Goal: Task Accomplishment & Management: Complete application form

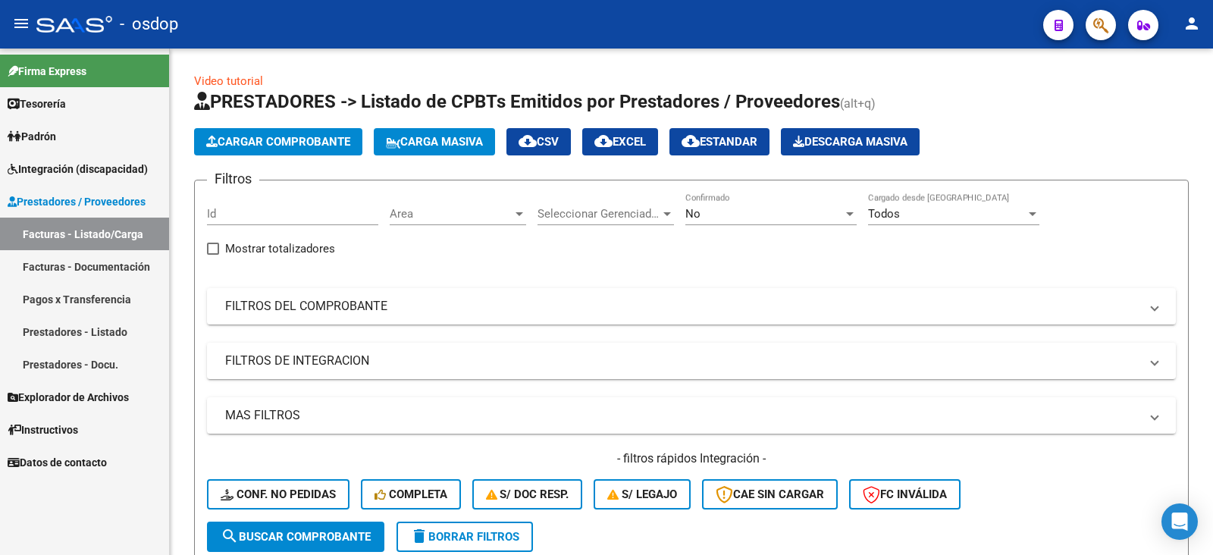
scroll to position [76, 0]
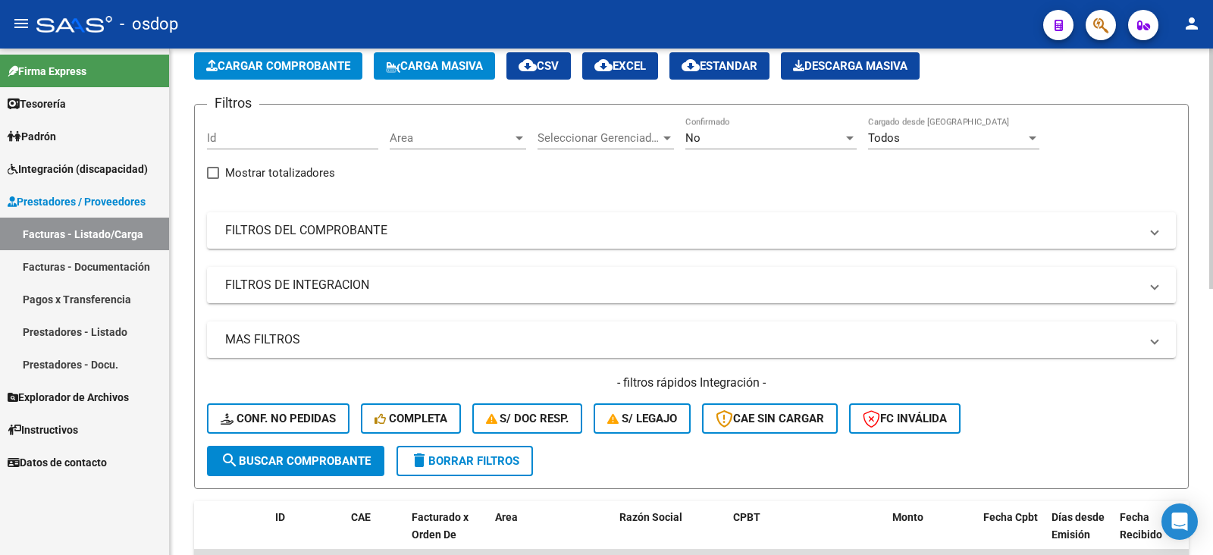
click at [299, 74] on button "Cargar Comprobante" at bounding box center [278, 65] width 168 height 27
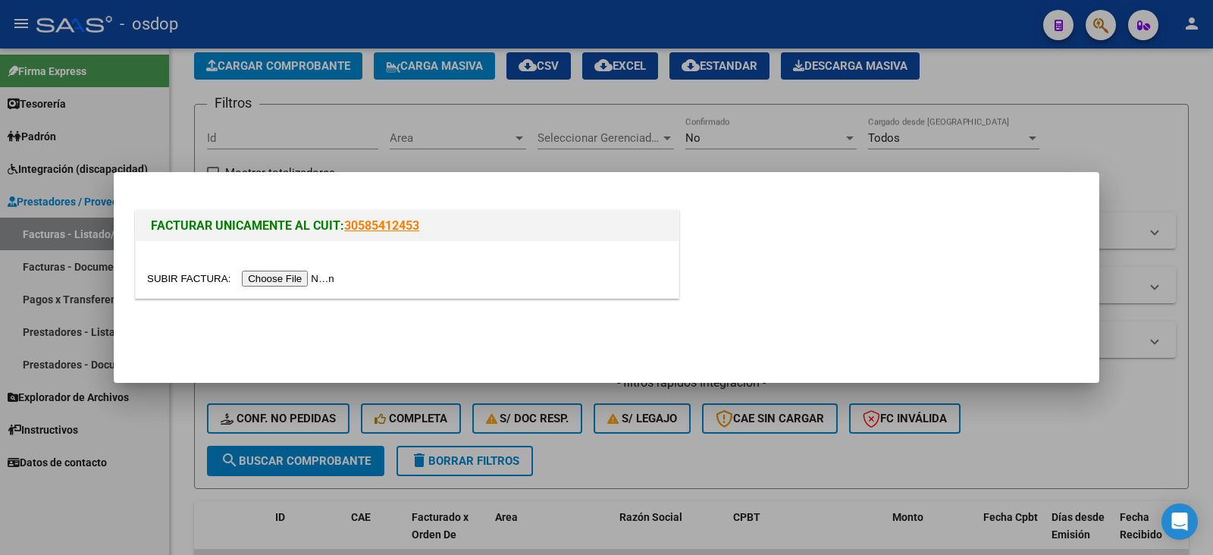
click at [284, 281] on input "file" at bounding box center [243, 279] width 192 height 16
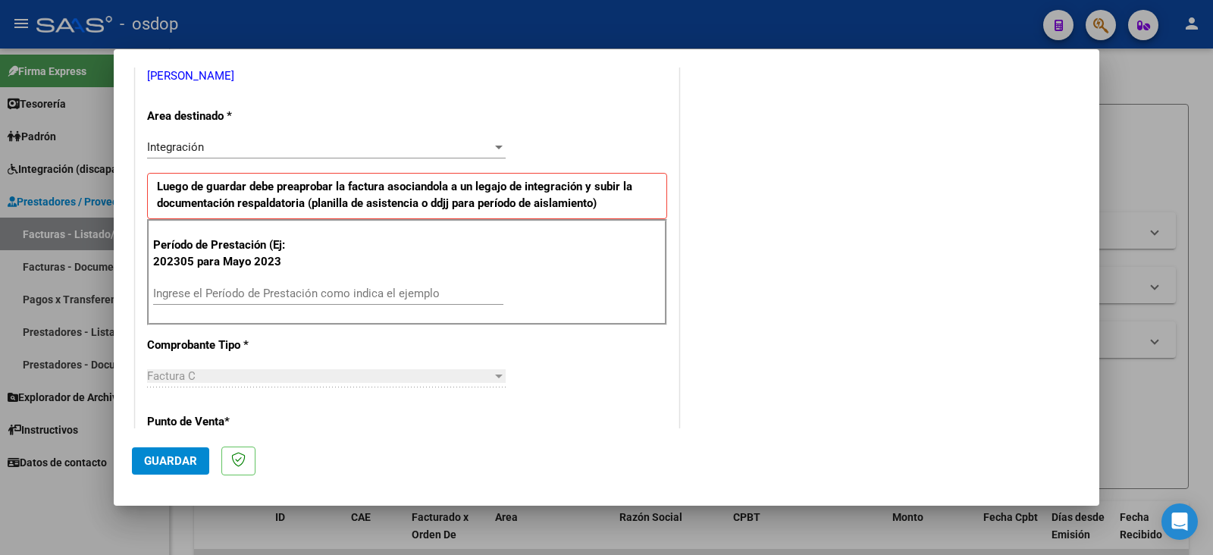
scroll to position [379, 0]
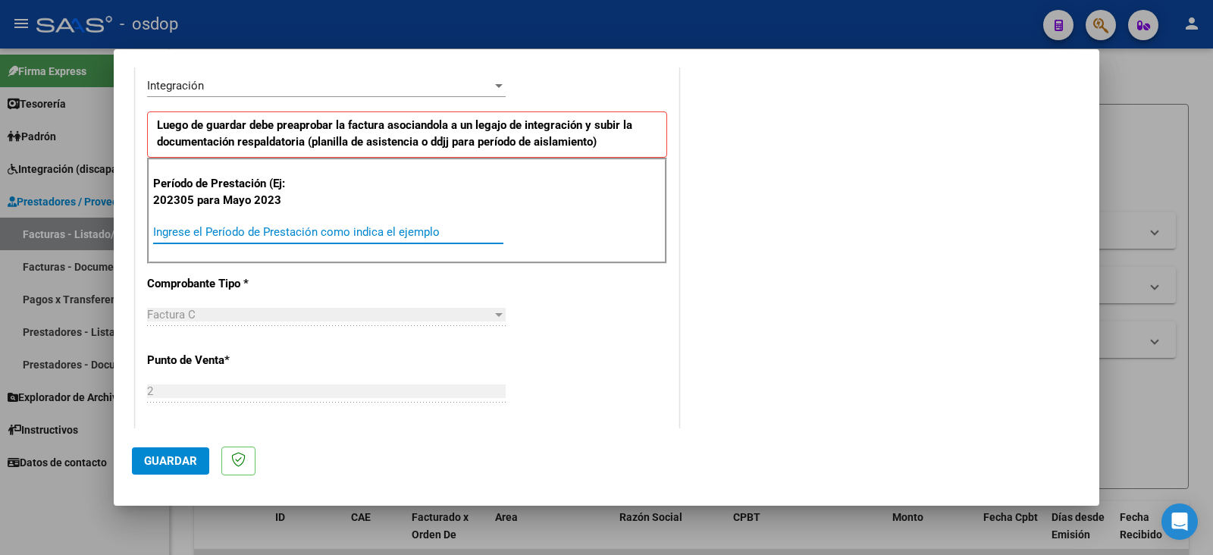
click at [294, 233] on input "Ingrese el Período de Prestación como indica el ejemplo" at bounding box center [328, 232] width 350 height 14
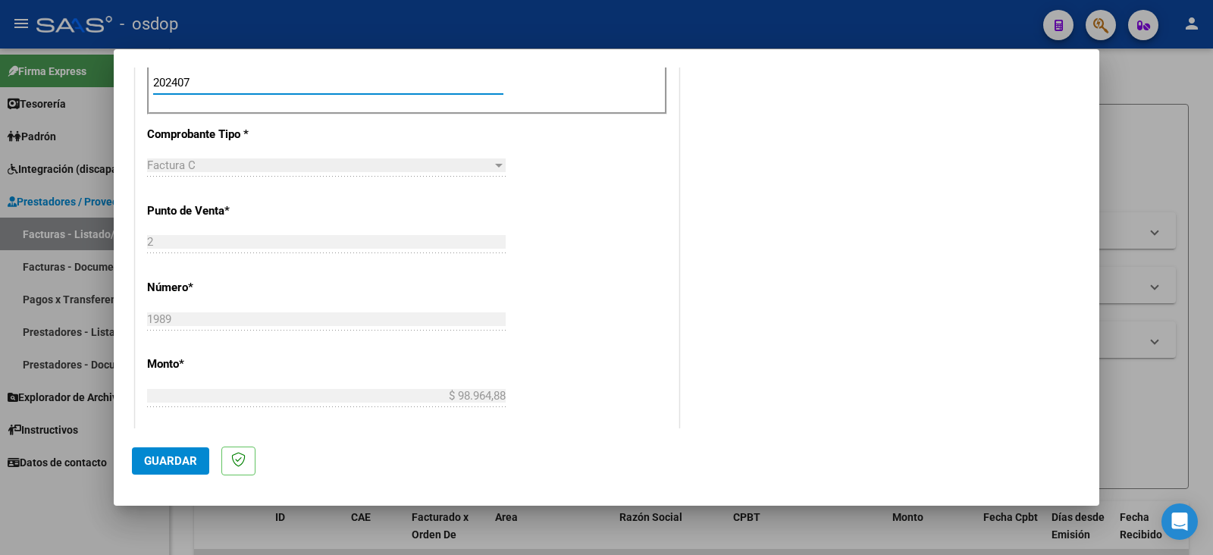
scroll to position [531, 0]
drag, startPoint x: 177, startPoint y: 79, endPoint x: 240, endPoint y: 60, distance: 65.7
click at [177, 78] on input "202407" at bounding box center [328, 81] width 350 height 14
type input "202507"
click at [574, 170] on div "CUIT * 27-26287146-6 Ingresar CUIT ANALISIS PRESTADOR [PERSON_NAME] [PERSON_NAM…" at bounding box center [407, 339] width 543 height 1227
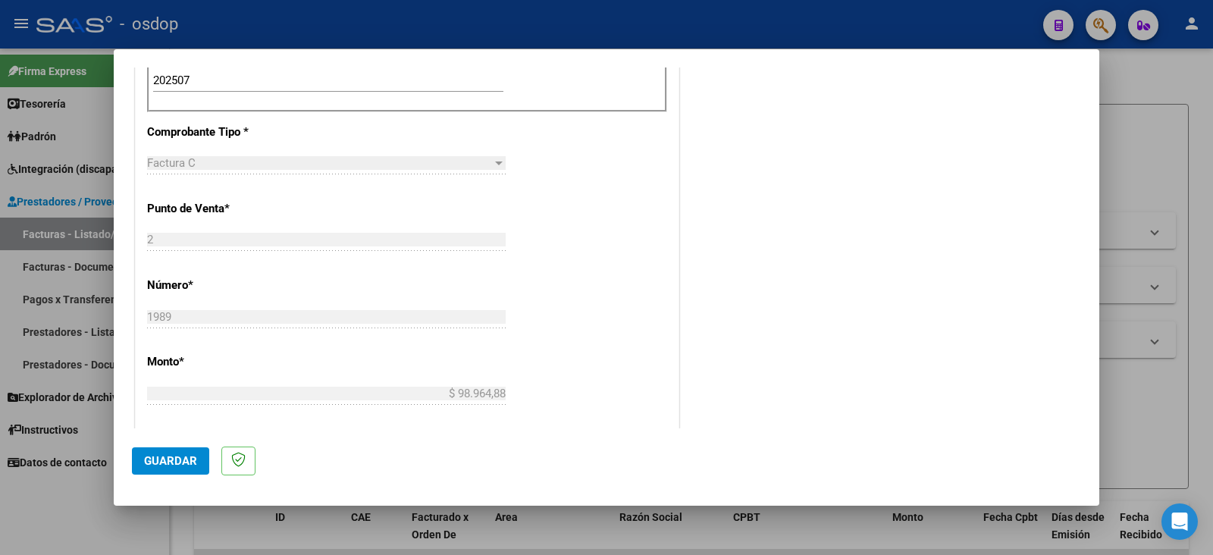
click at [148, 462] on span "Guardar" at bounding box center [170, 461] width 53 height 14
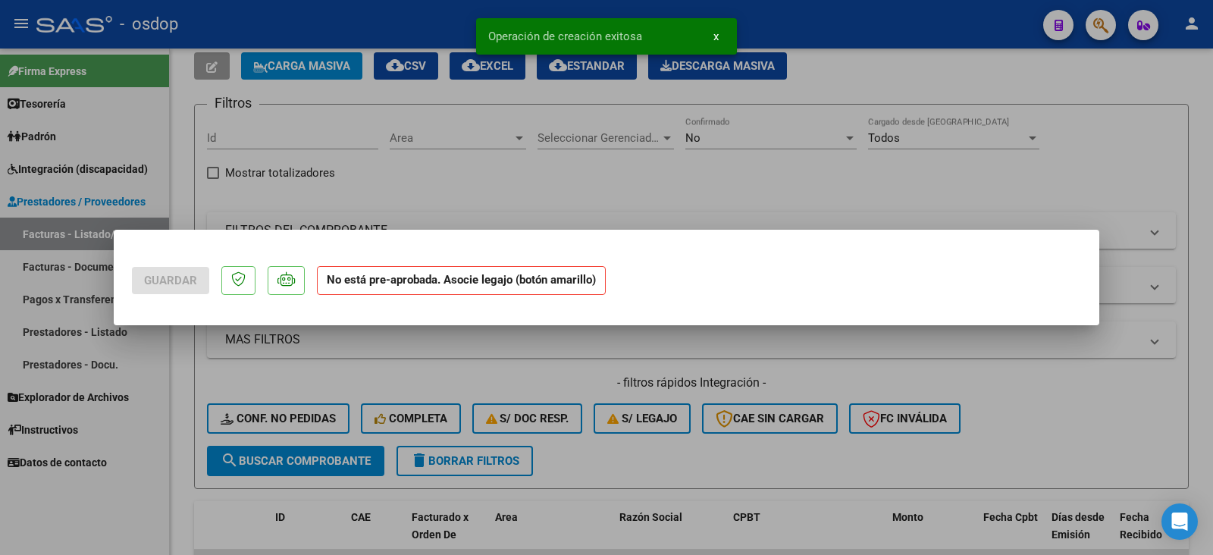
scroll to position [0, 0]
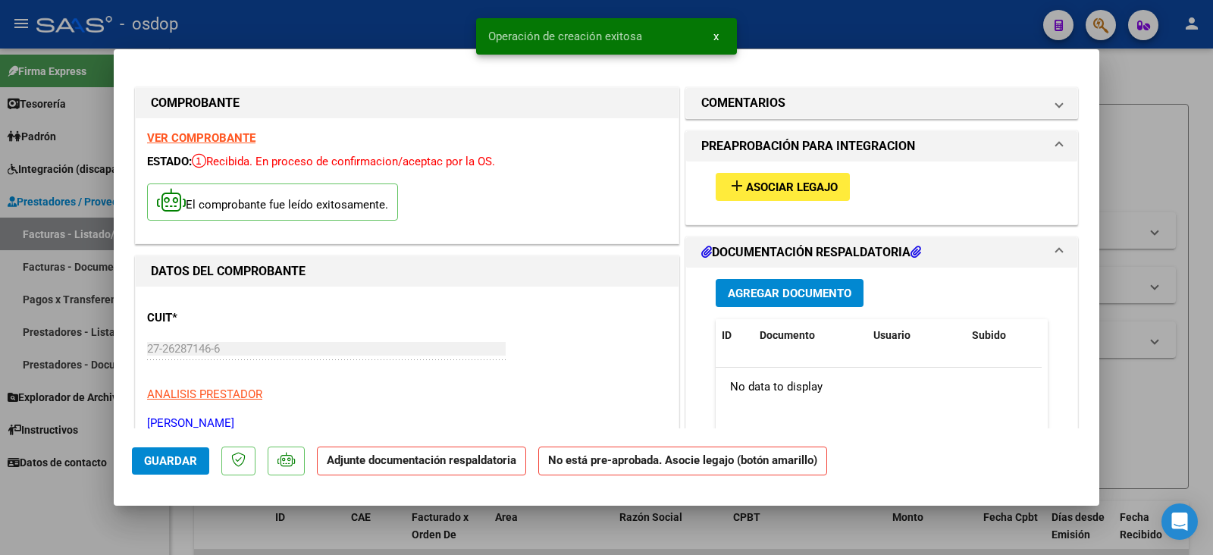
click at [785, 191] on span "Asociar Legajo" at bounding box center [792, 187] width 92 height 14
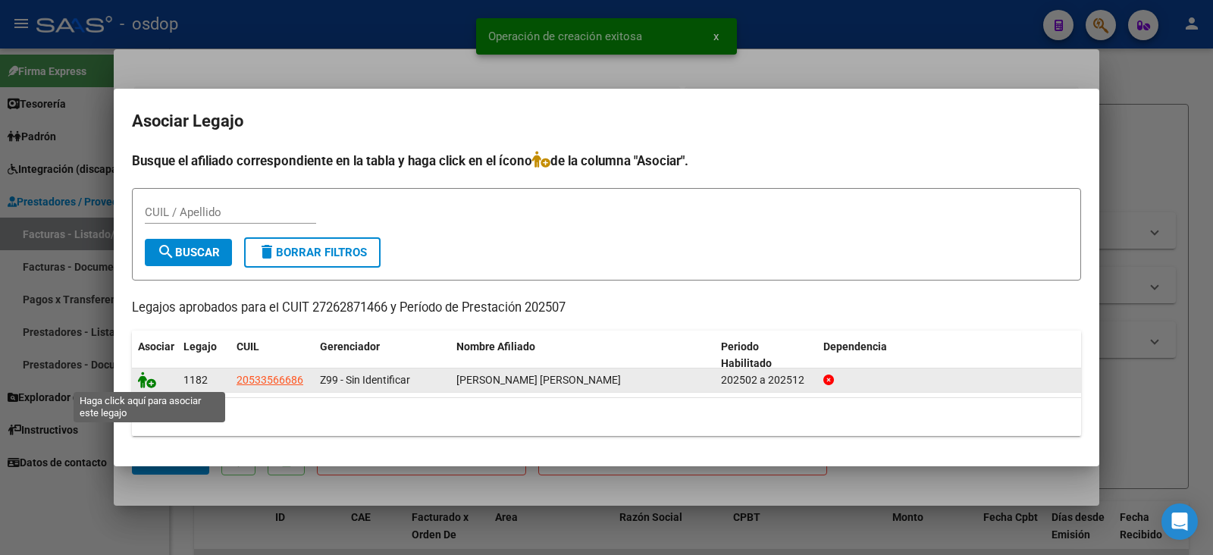
click at [146, 380] on icon at bounding box center [147, 380] width 18 height 17
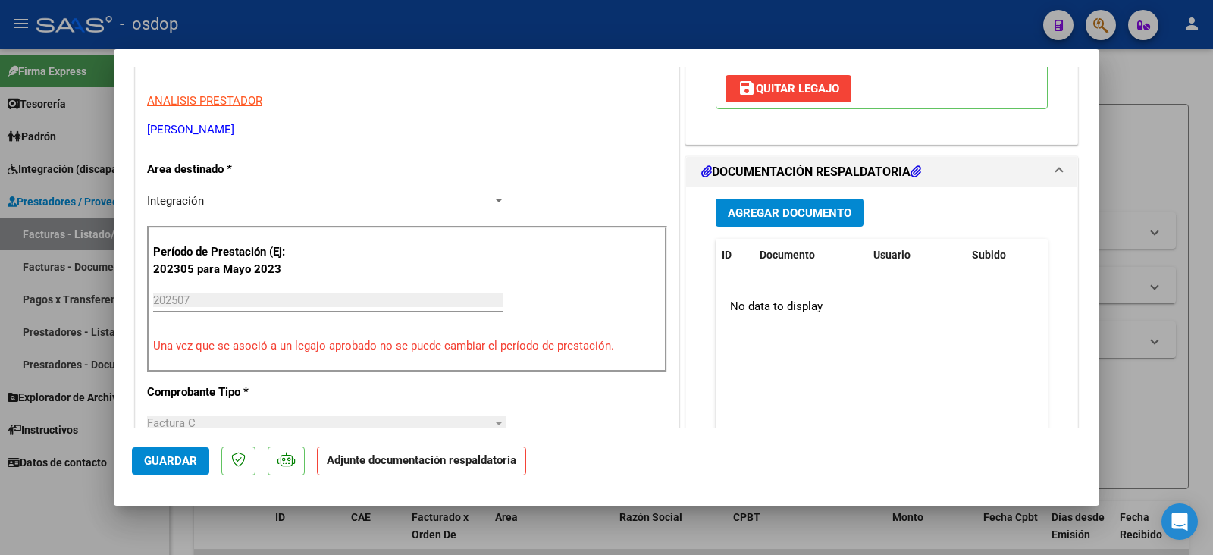
scroll to position [303, 0]
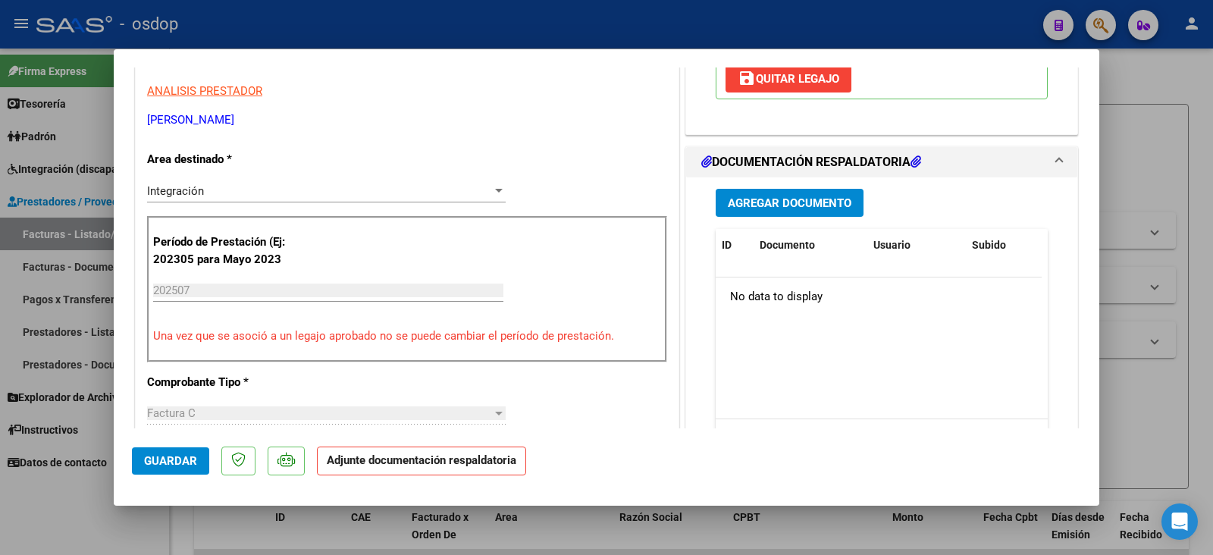
click at [792, 203] on span "Agregar Documento" at bounding box center [790, 203] width 124 height 14
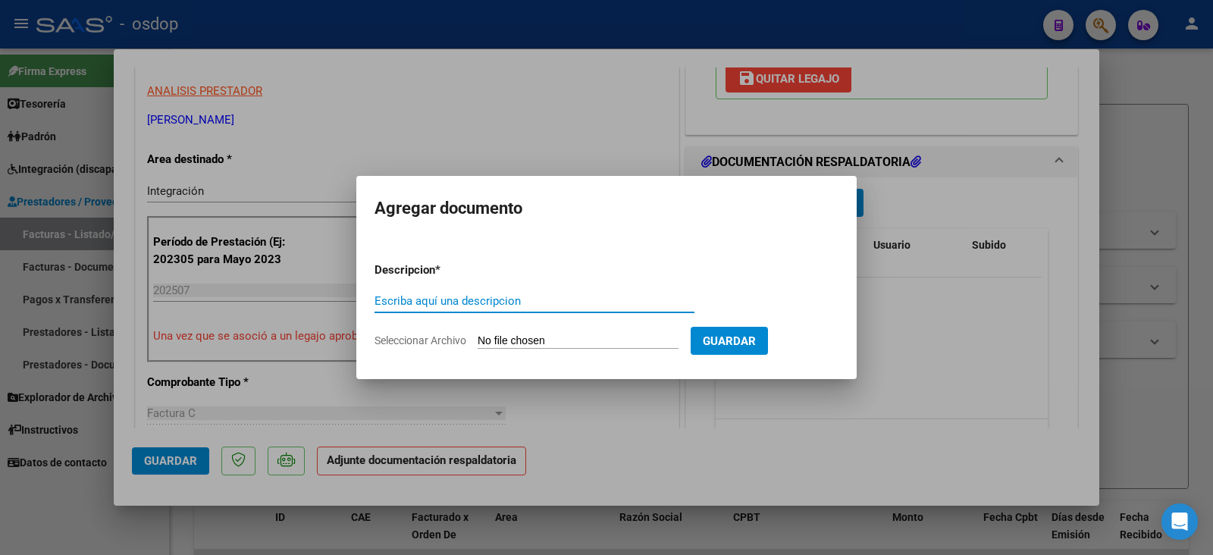
click at [451, 303] on input "Escriba aquí una descripcion" at bounding box center [535, 301] width 320 height 14
click at [387, 299] on input "Escriba aquí una descripcion" at bounding box center [535, 301] width 320 height 14
type input "DDJJ ASISTENCIA"
click at [551, 334] on app-file-uploader "Seleccionar Archivo" at bounding box center [533, 341] width 316 height 14
click at [551, 345] on input "Seleccionar Archivo" at bounding box center [578, 341] width 201 height 14
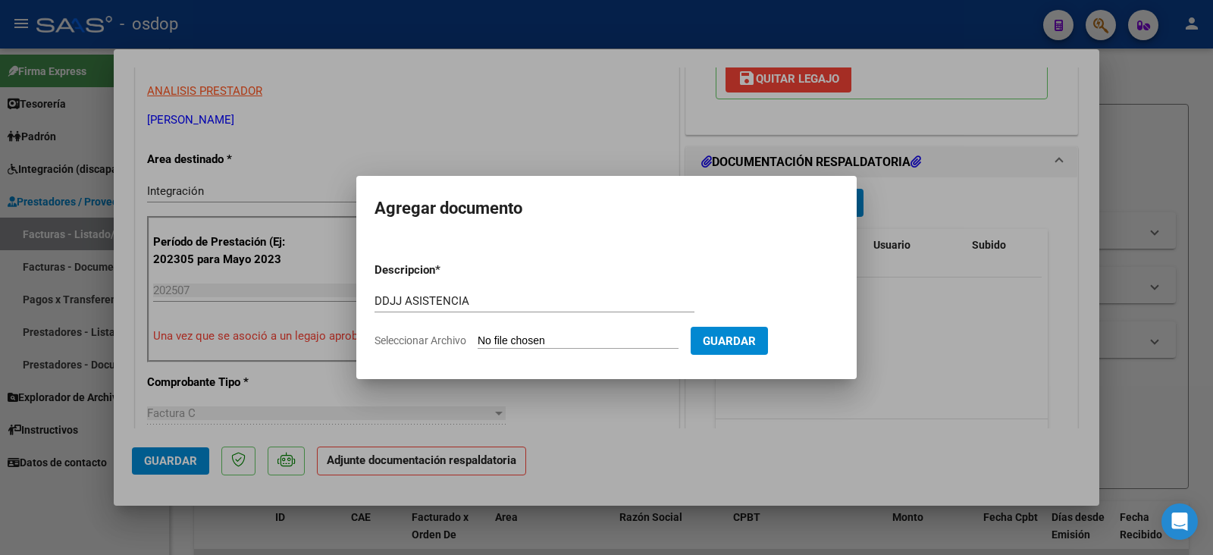
type input "C:\fakepath\[PERSON_NAME]. Asist [DATE].pdf"
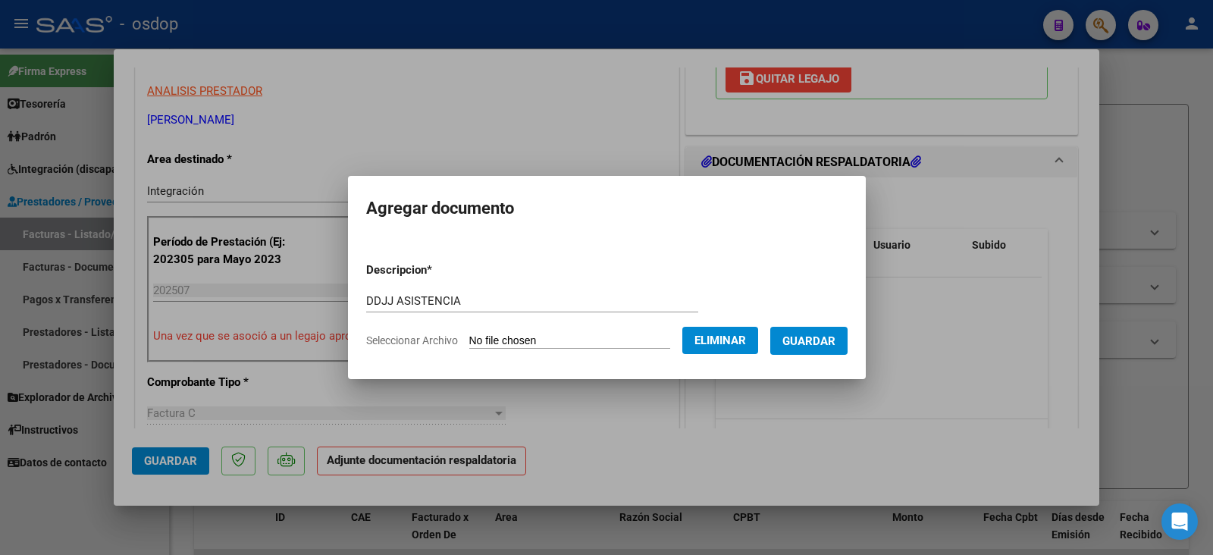
click at [804, 341] on span "Guardar" at bounding box center [808, 341] width 53 height 14
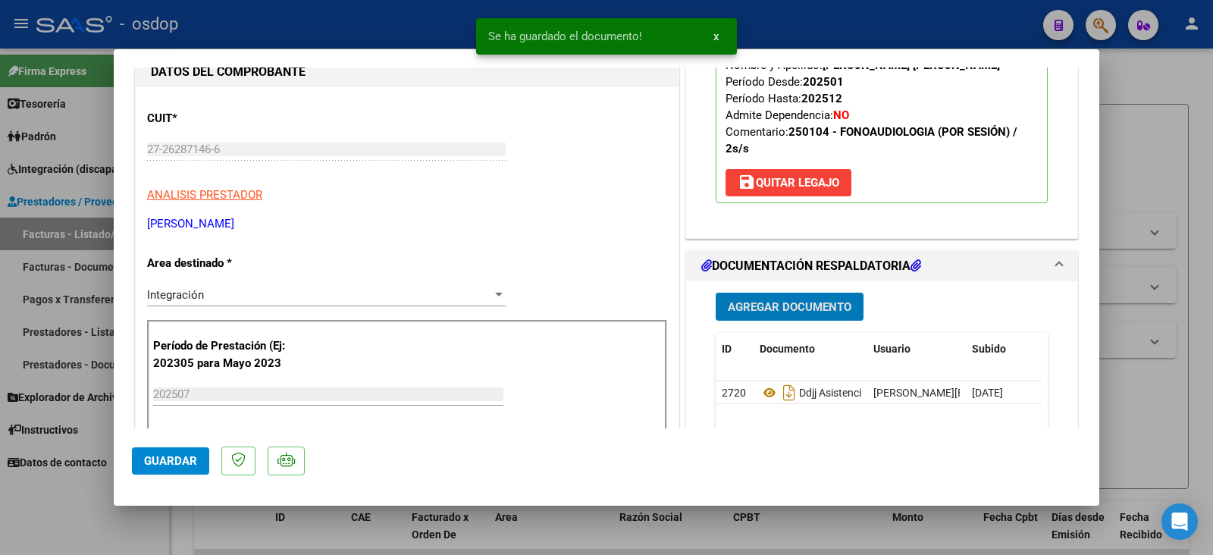
scroll to position [379, 0]
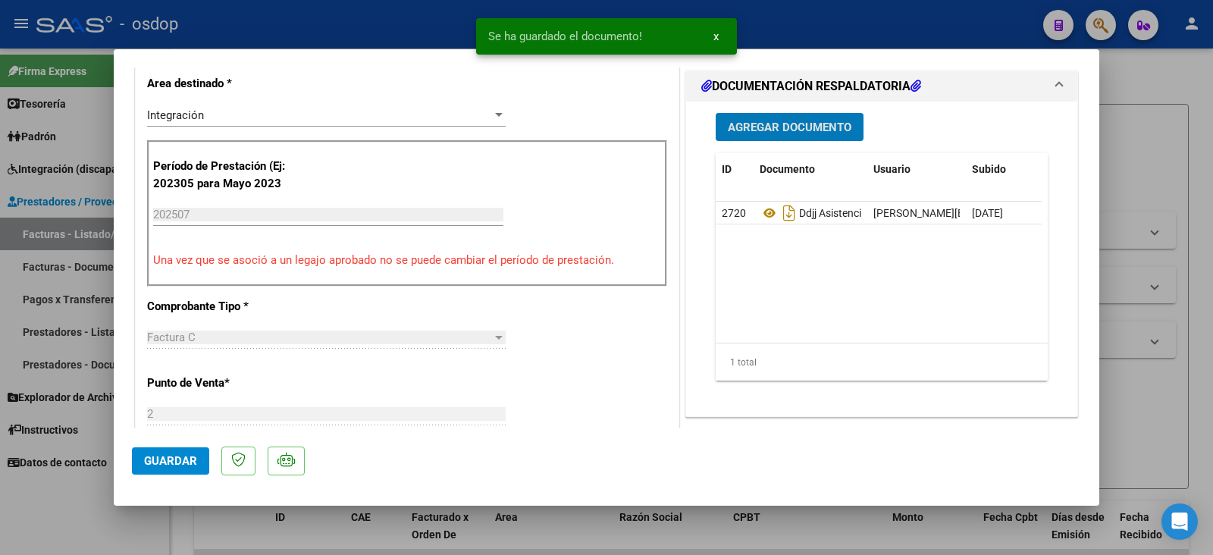
click at [175, 459] on span "Guardar" at bounding box center [170, 461] width 53 height 14
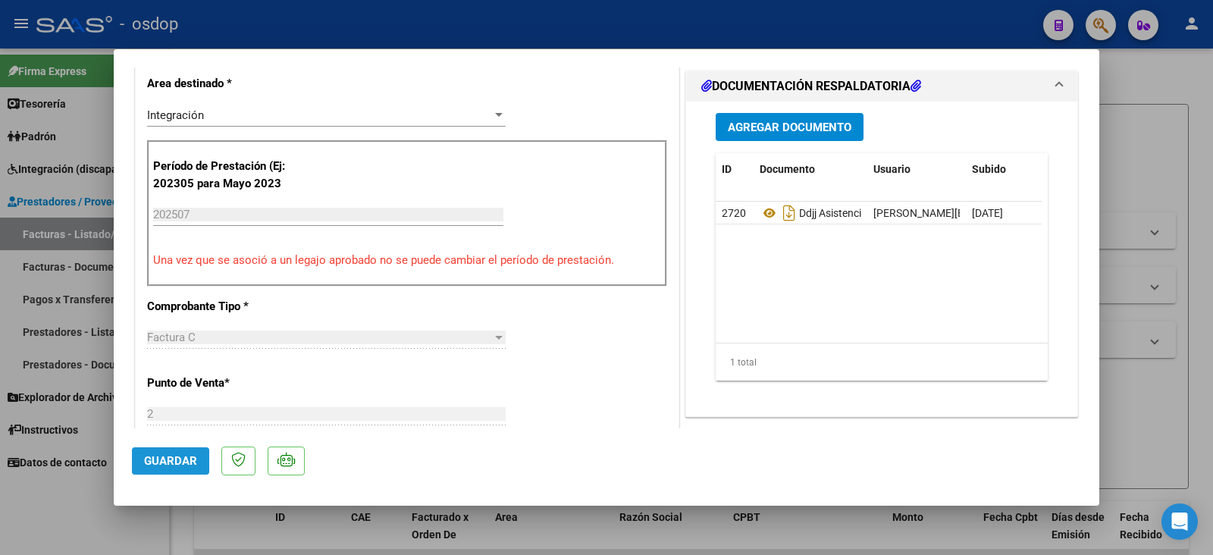
click at [150, 450] on button "Guardar" at bounding box center [170, 460] width 77 height 27
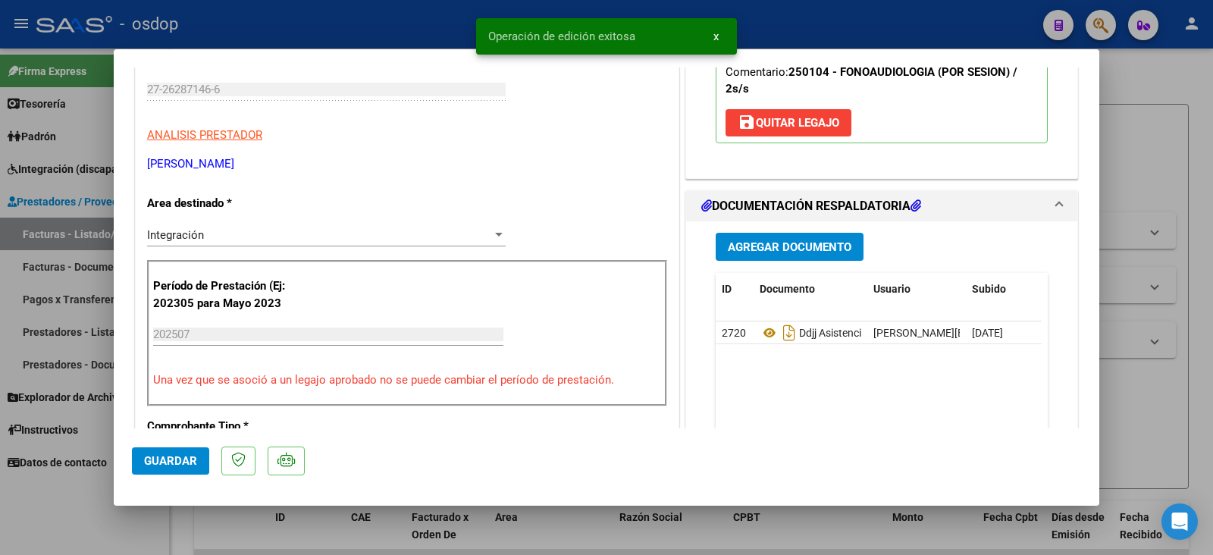
scroll to position [227, 0]
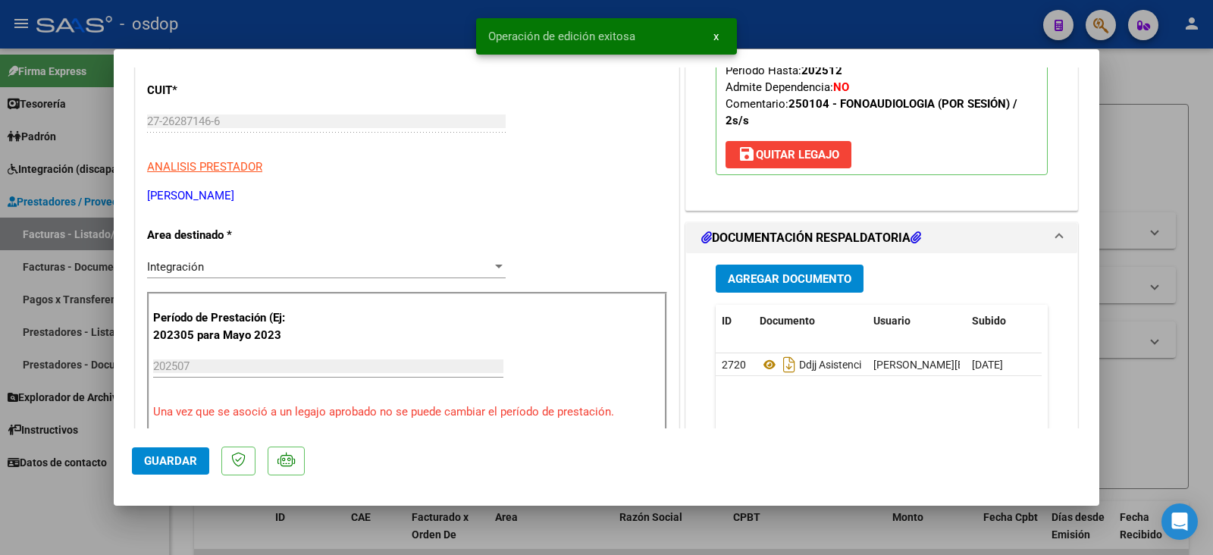
click at [1112, 123] on div at bounding box center [606, 277] width 1213 height 555
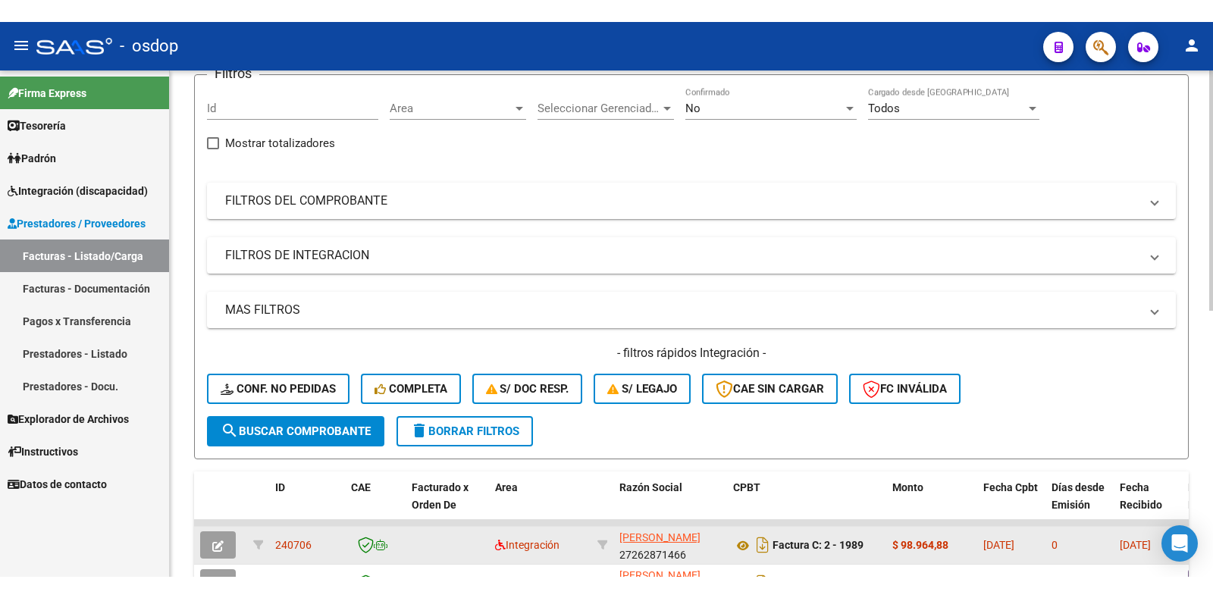
scroll to position [303, 0]
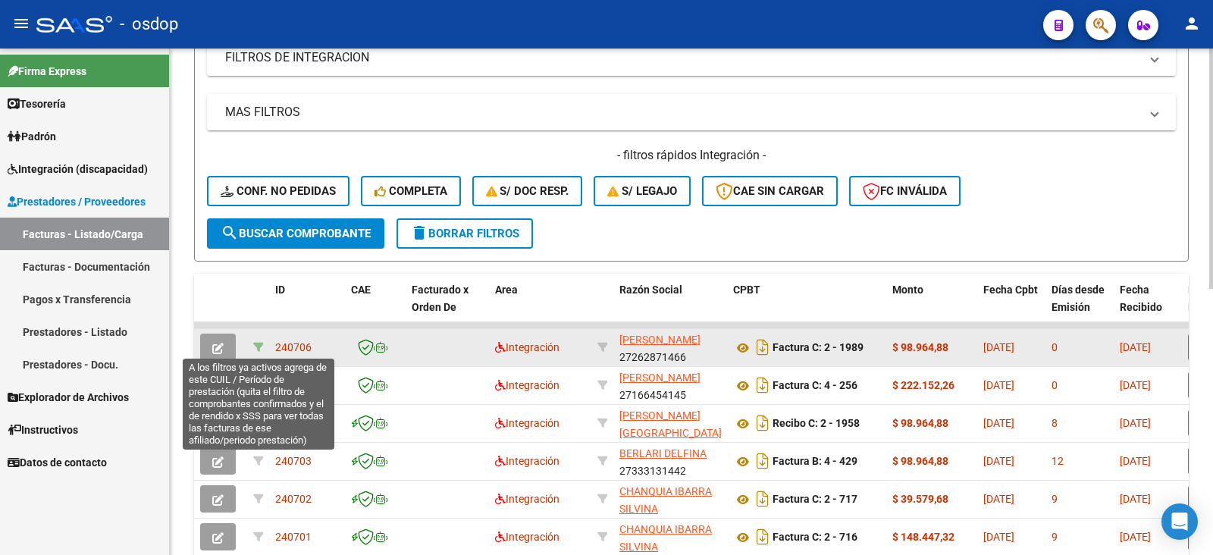
drag, startPoint x: 307, startPoint y: 346, endPoint x: 254, endPoint y: 347, distance: 53.1
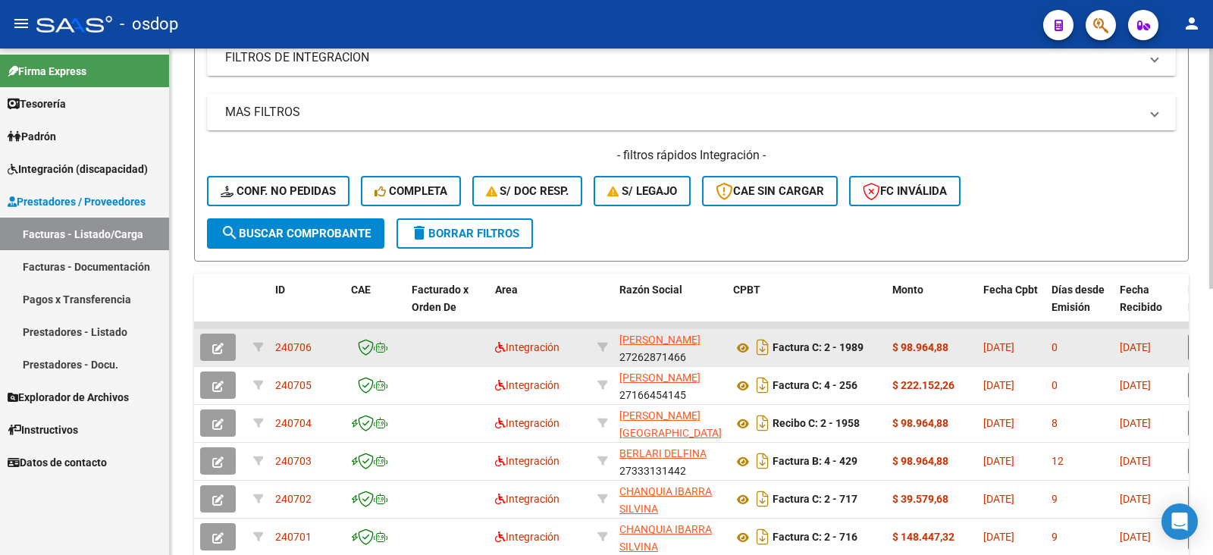
drag, startPoint x: 318, startPoint y: 346, endPoint x: 277, endPoint y: 348, distance: 40.2
click at [277, 348] on div "240706" at bounding box center [307, 347] width 64 height 17
copy span "240706"
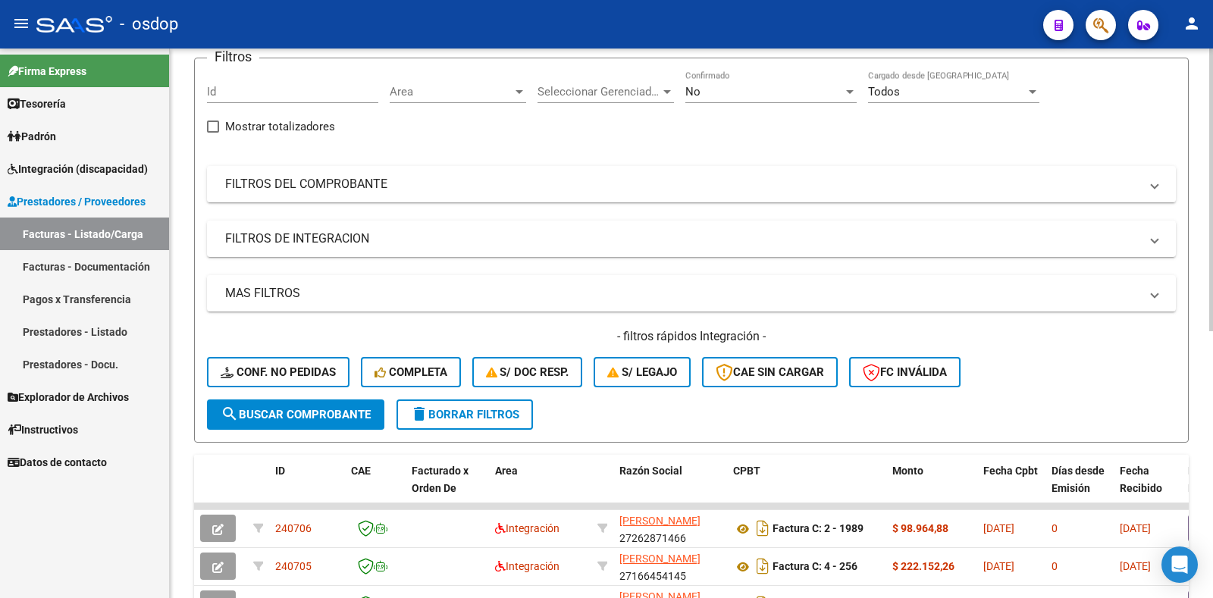
scroll to position [76, 0]
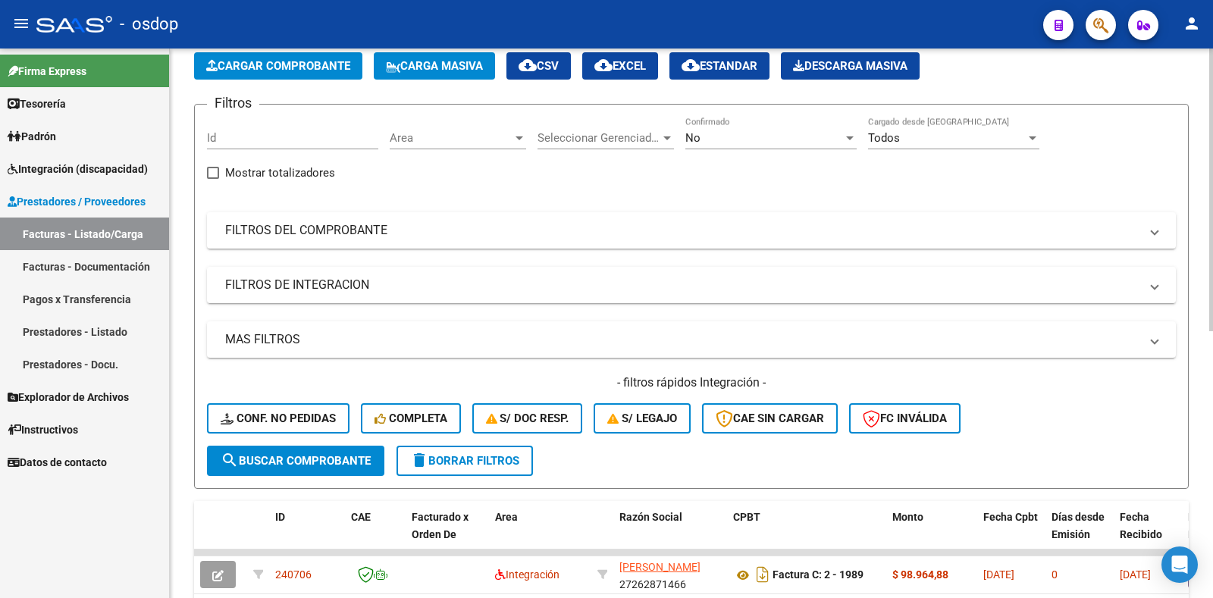
click at [515, 230] on mat-panel-title "FILTROS DEL COMPROBANTE" at bounding box center [682, 230] width 914 height 17
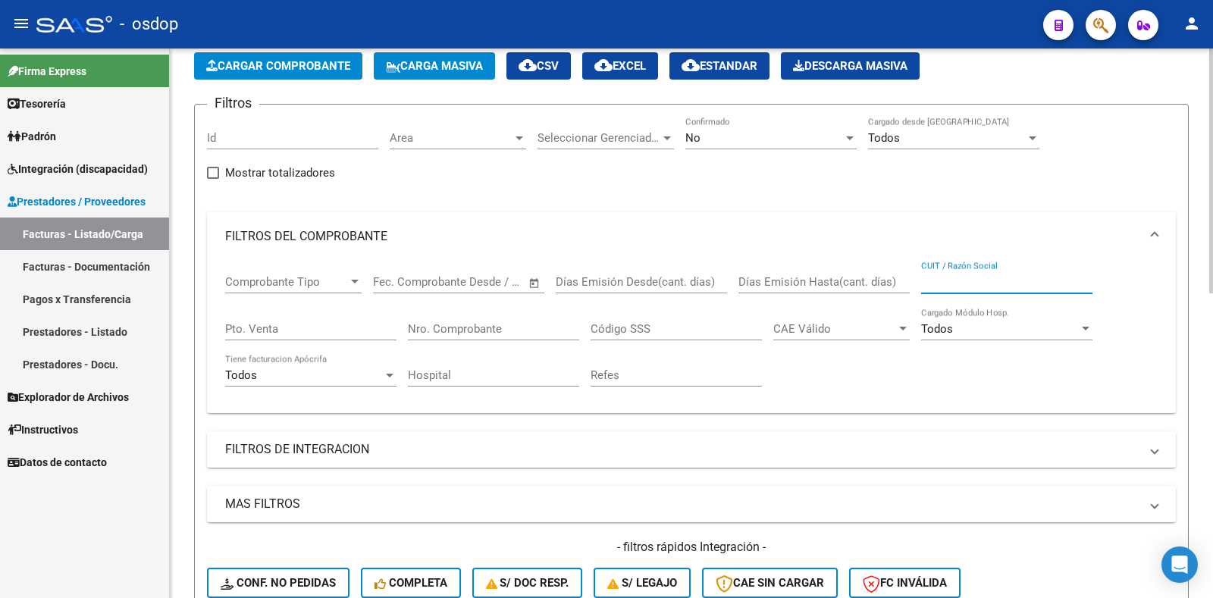
paste input "27330240313"
type input "27330240313"
click at [173, 472] on div "Video tutorial PRESTADORES -> Listado de CPBTs Emitidos por Prestadores / Prove…" at bounding box center [691, 582] width 1043 height 1219
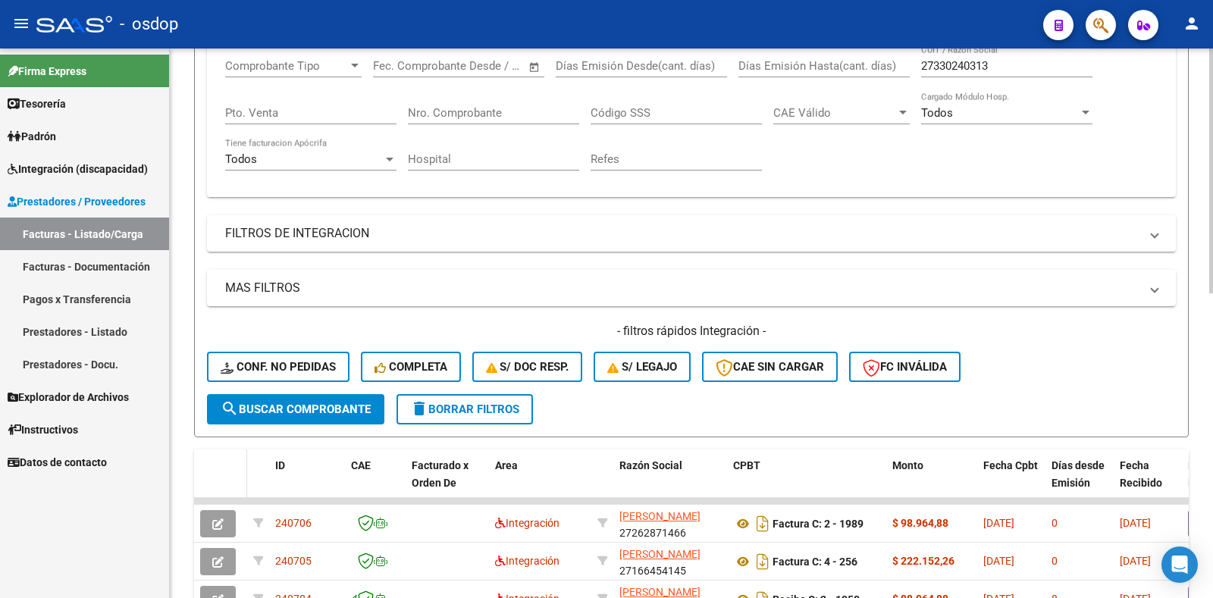
scroll to position [303, 0]
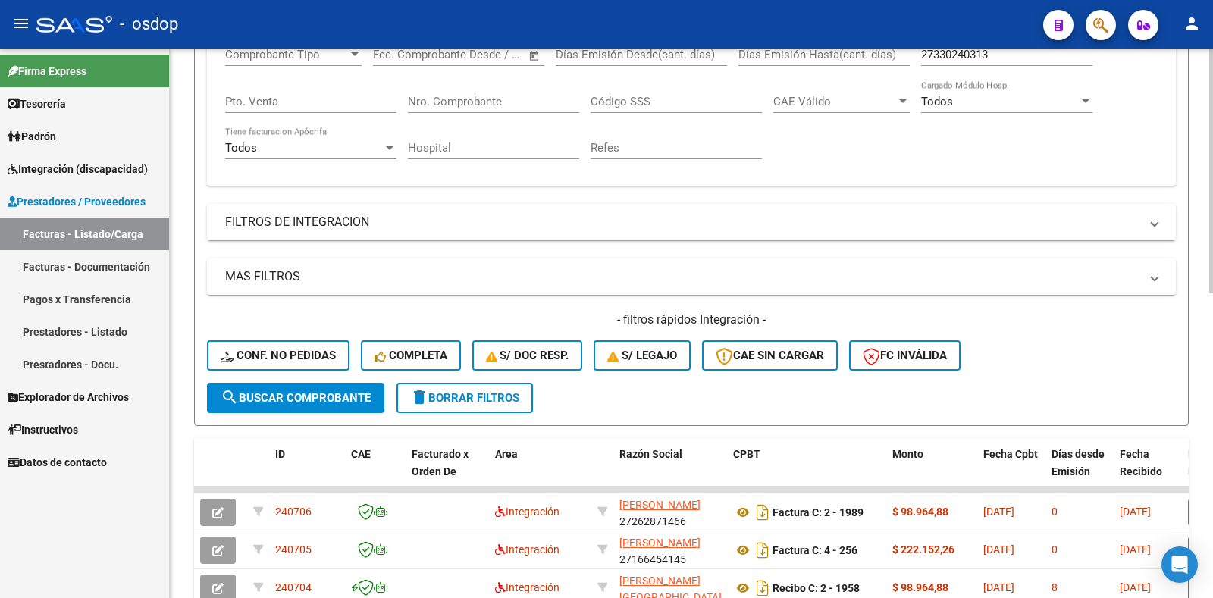
click at [286, 393] on span "search Buscar Comprobante" at bounding box center [296, 398] width 150 height 14
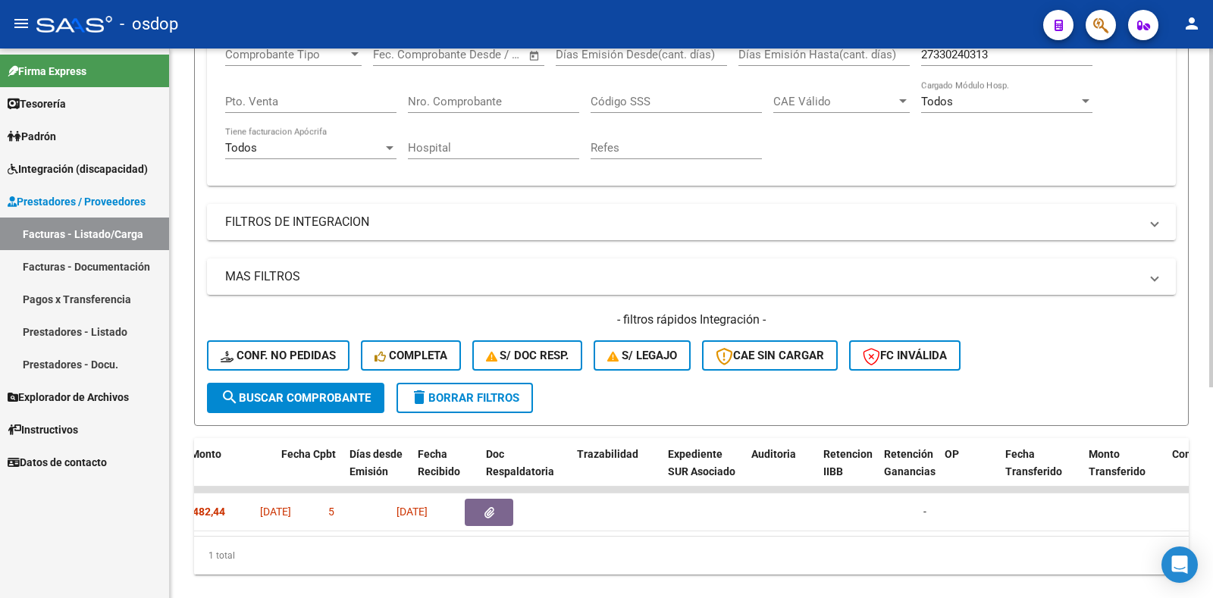
scroll to position [0, 702]
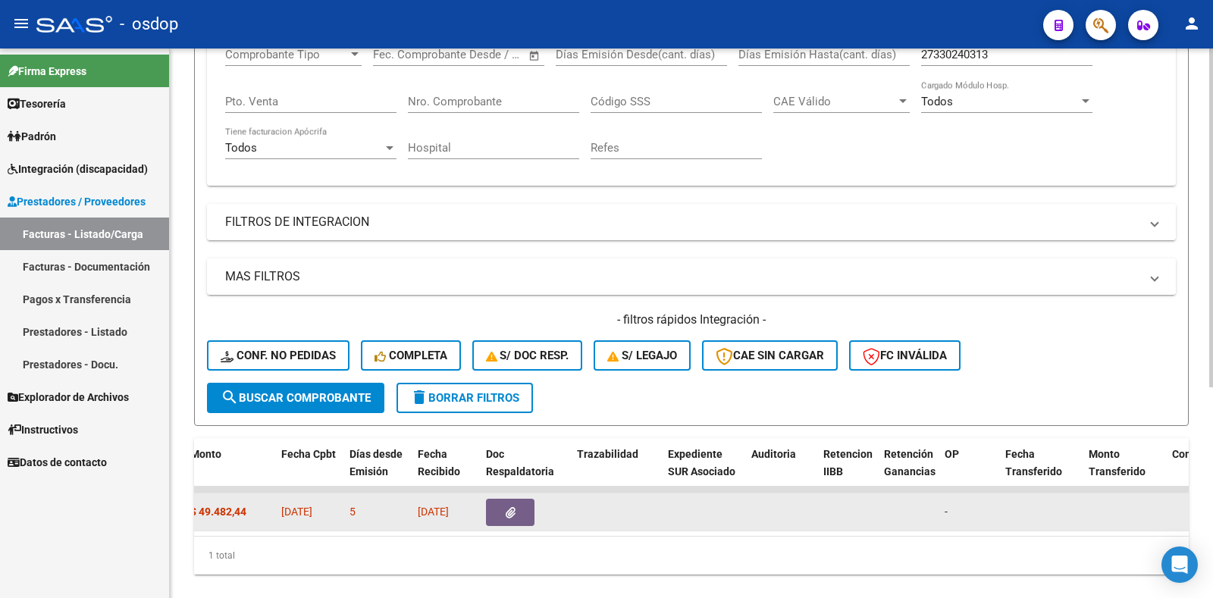
click at [528, 509] on button "button" at bounding box center [510, 512] width 49 height 27
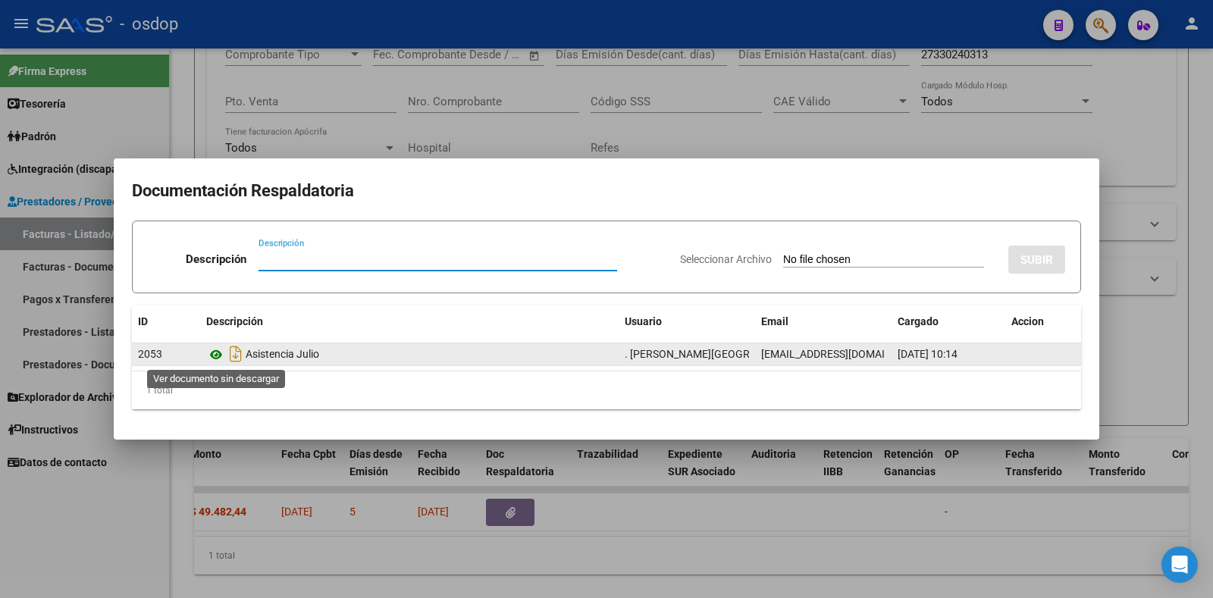
click at [213, 353] on icon at bounding box center [216, 355] width 20 height 18
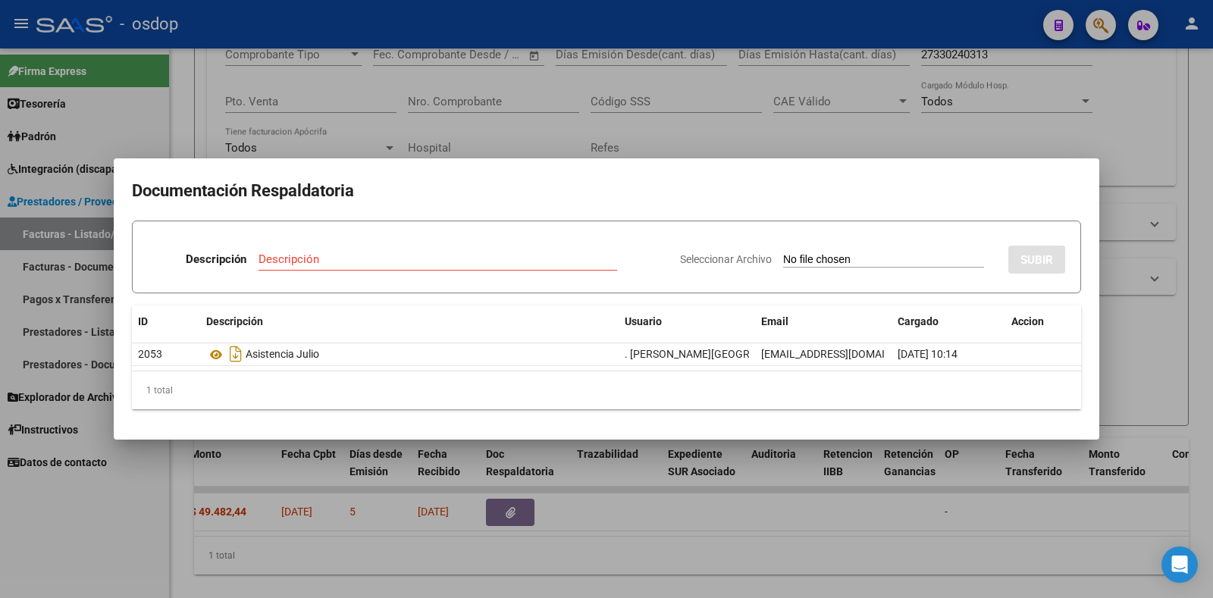
click at [371, 265] on input "Descripción" at bounding box center [438, 259] width 359 height 14
click at [950, 141] on div at bounding box center [606, 299] width 1213 height 598
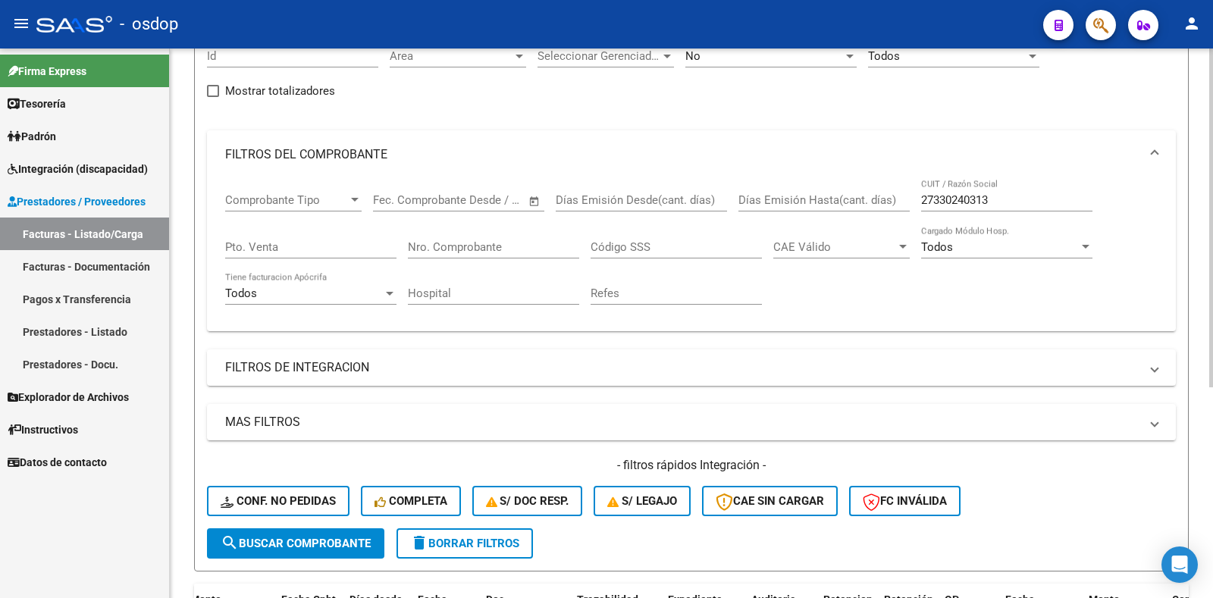
scroll to position [152, 0]
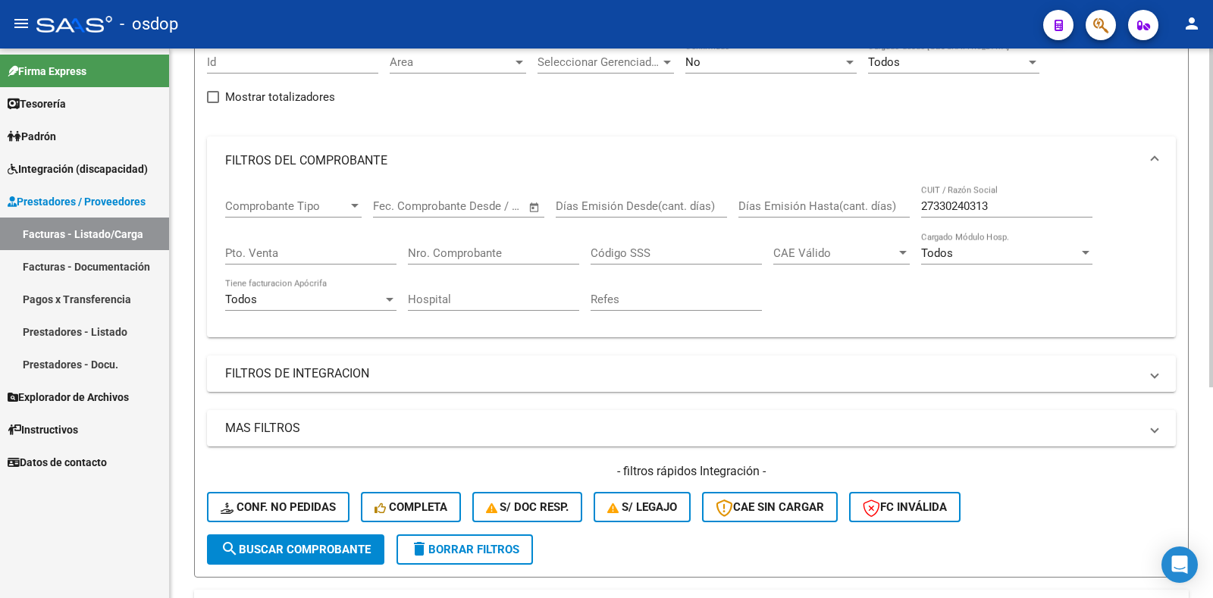
click at [1001, 205] on input "27330240313" at bounding box center [1006, 206] width 171 height 14
paste input "265111837"
type input "27265111837"
click at [287, 544] on span "search Buscar Comprobante" at bounding box center [296, 550] width 150 height 14
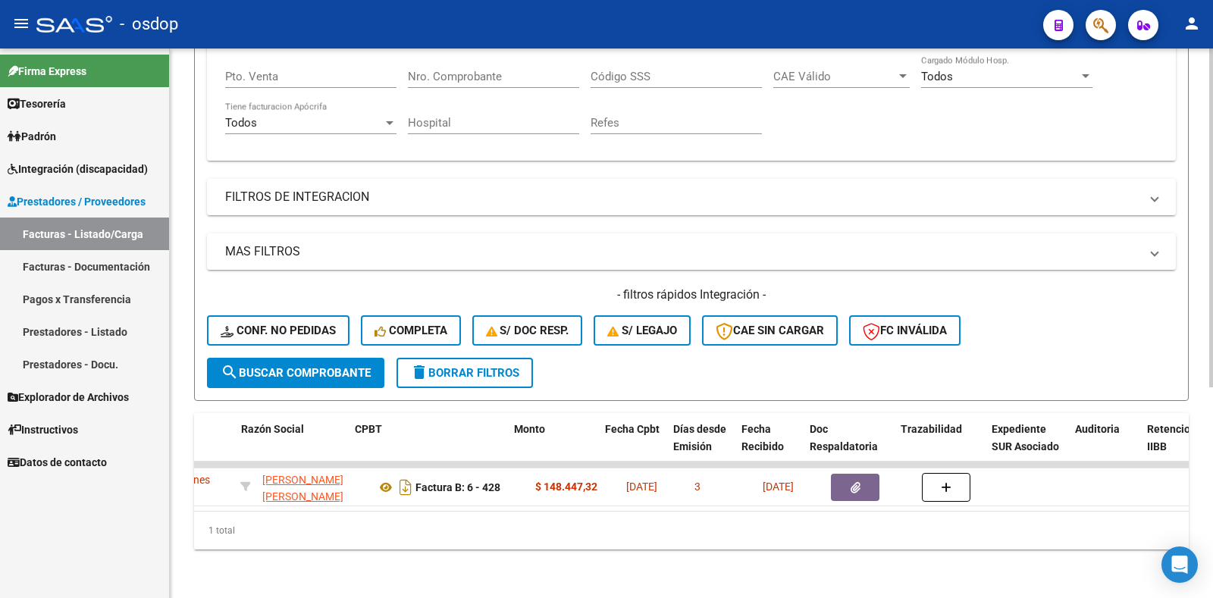
scroll to position [0, 378]
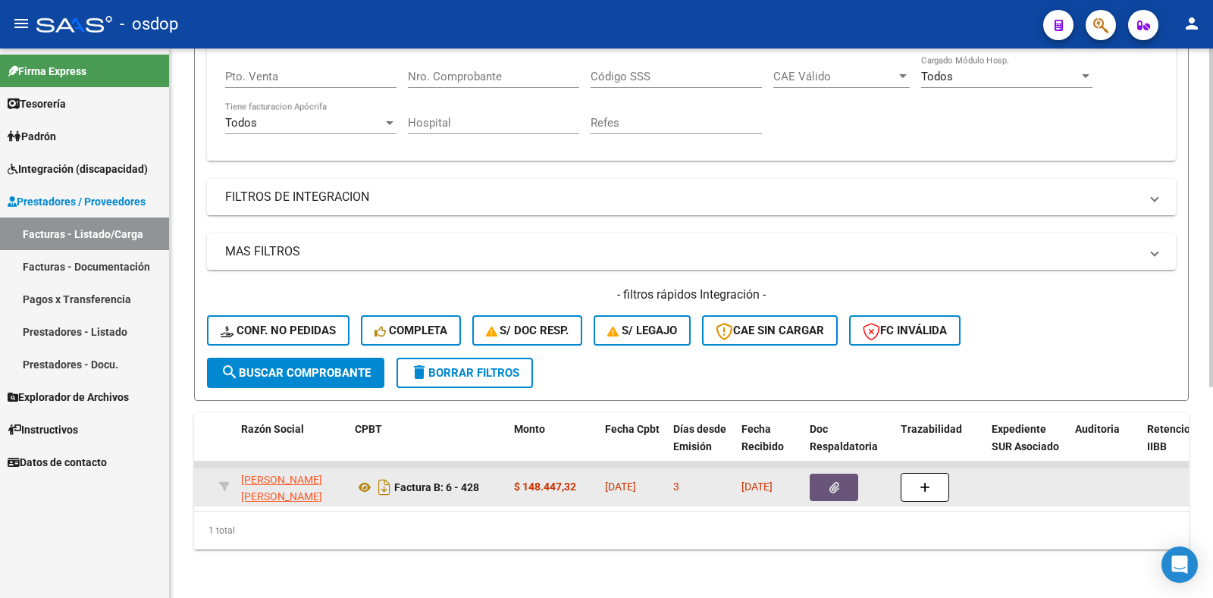
click at [829, 482] on icon "button" at bounding box center [834, 487] width 10 height 11
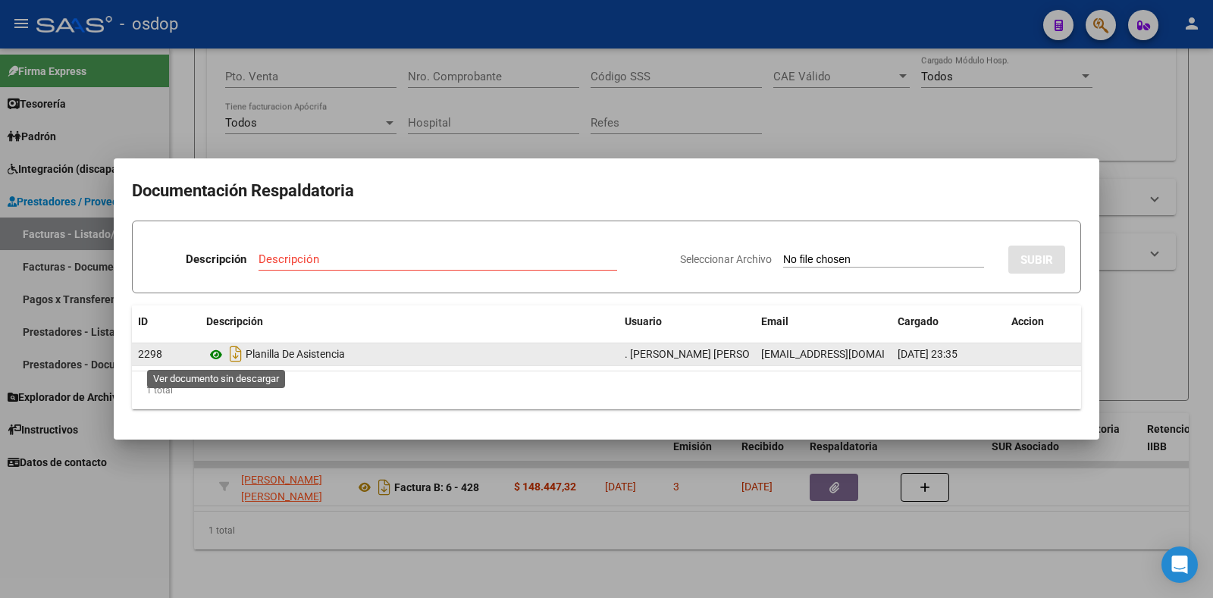
click at [214, 355] on icon at bounding box center [216, 355] width 20 height 18
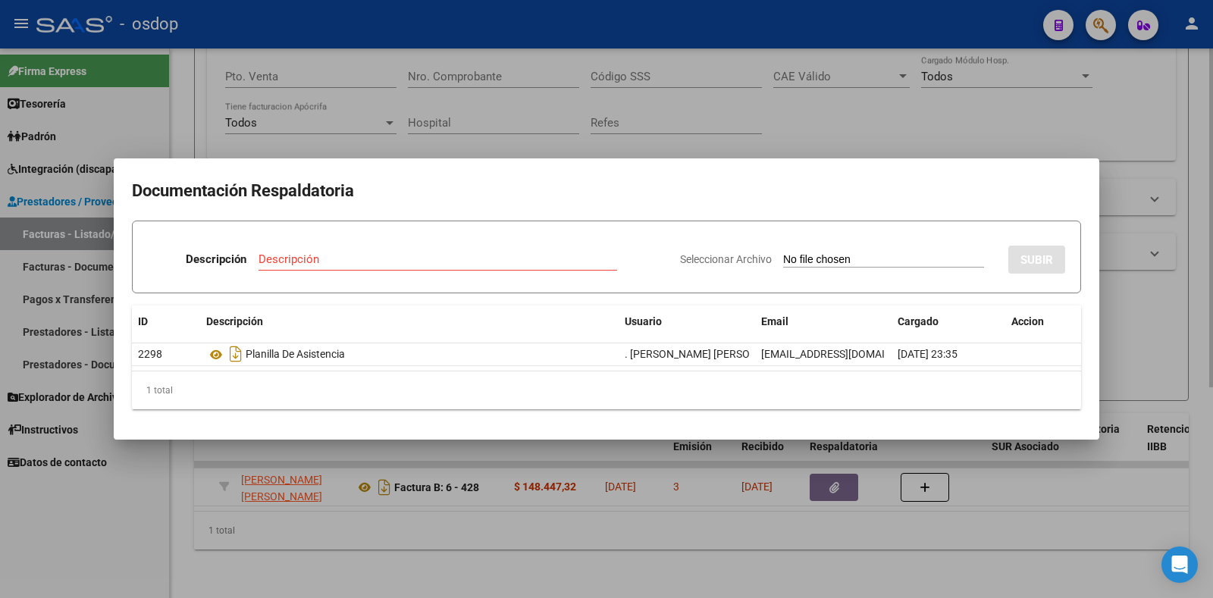
click at [1102, 502] on div at bounding box center [606, 299] width 1213 height 598
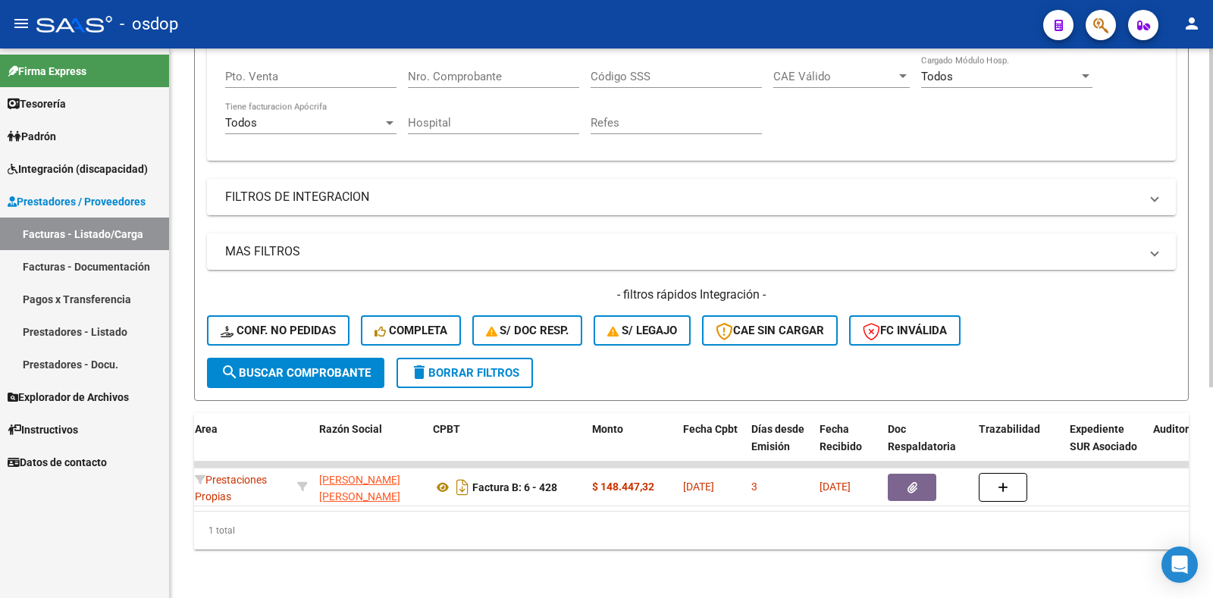
scroll to position [0, 0]
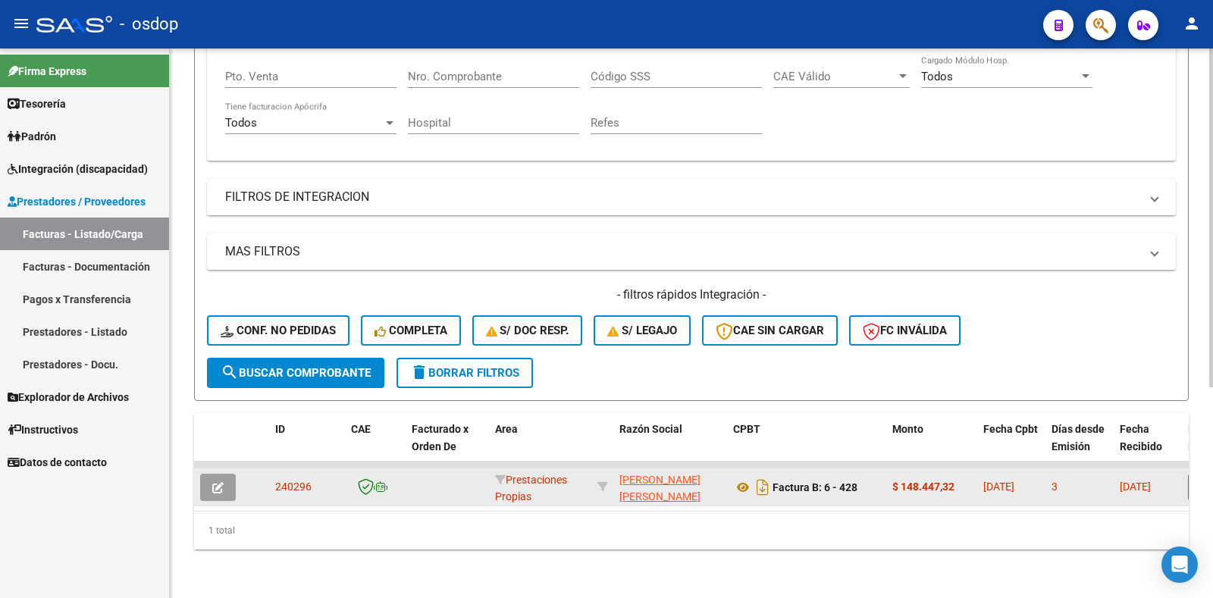
click at [296, 481] on span "240296" at bounding box center [293, 487] width 36 height 12
copy span "240296"
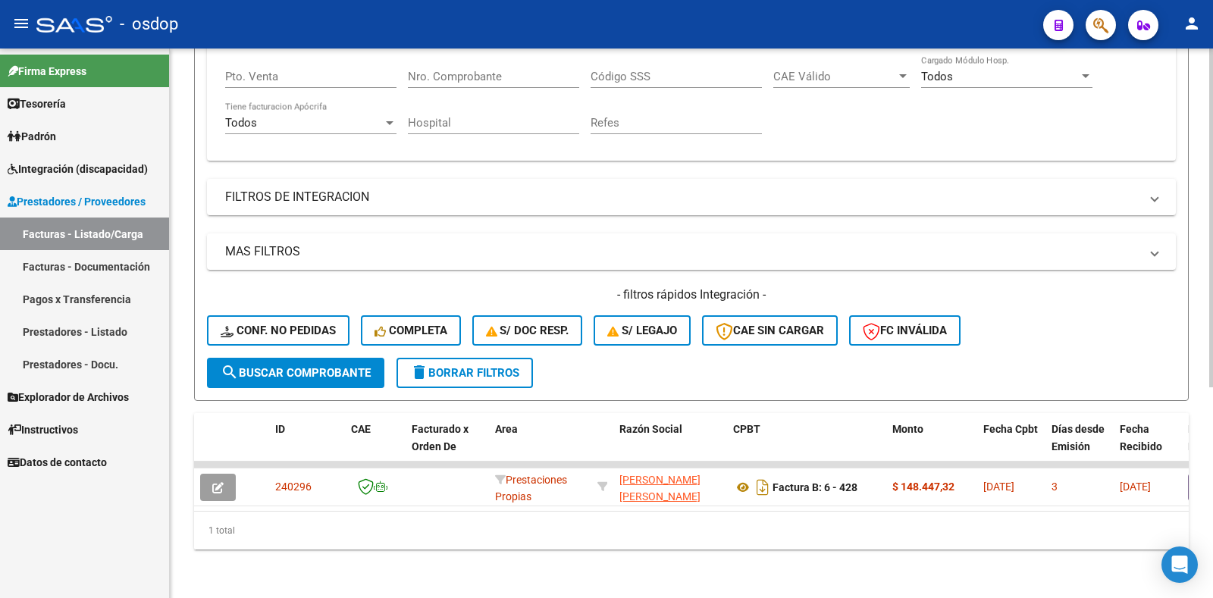
click at [453, 366] on span "delete Borrar Filtros" at bounding box center [464, 373] width 109 height 14
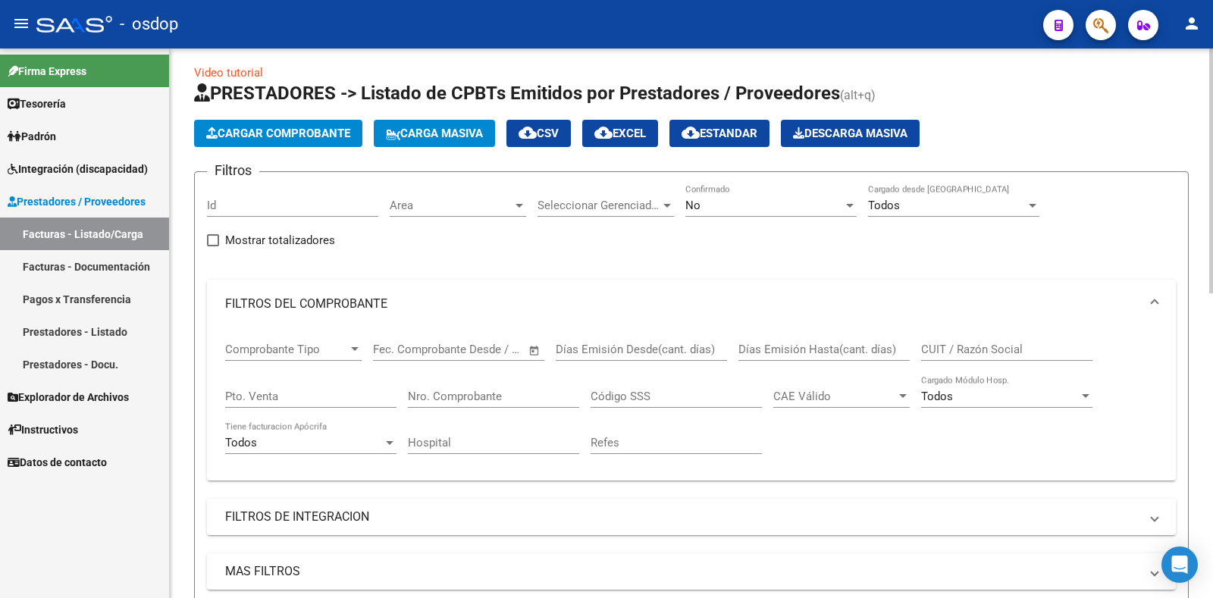
scroll to position [0, 0]
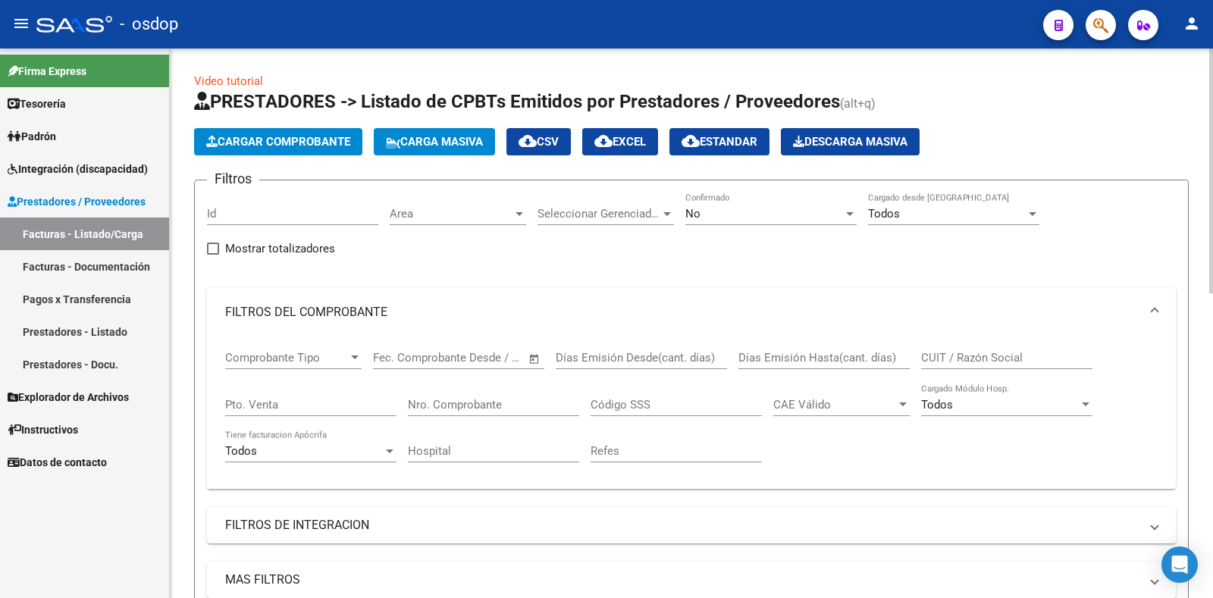
click at [285, 148] on span "Cargar Comprobante" at bounding box center [278, 142] width 144 height 14
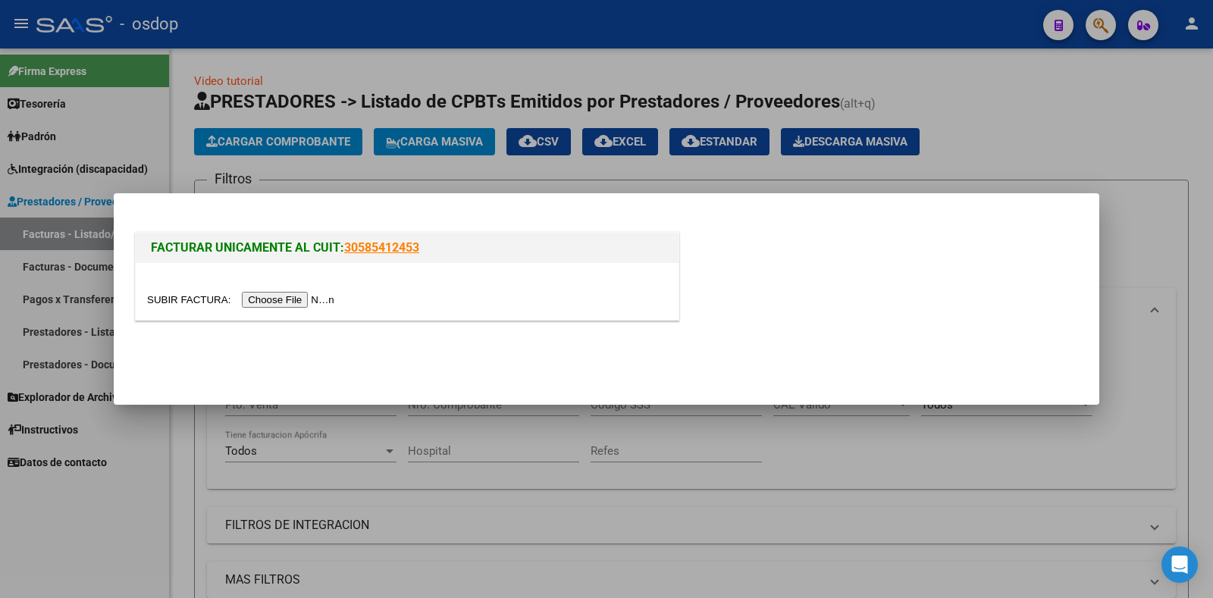
click at [296, 300] on input "file" at bounding box center [243, 300] width 192 height 16
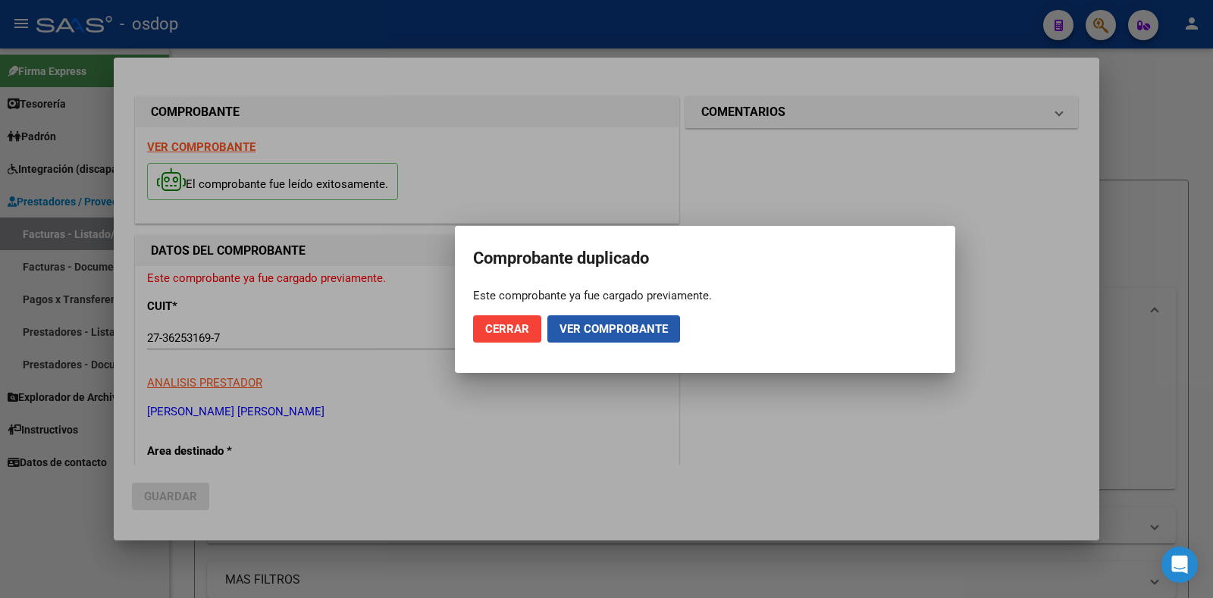
click at [604, 335] on span "Ver comprobante" at bounding box center [614, 329] width 108 height 14
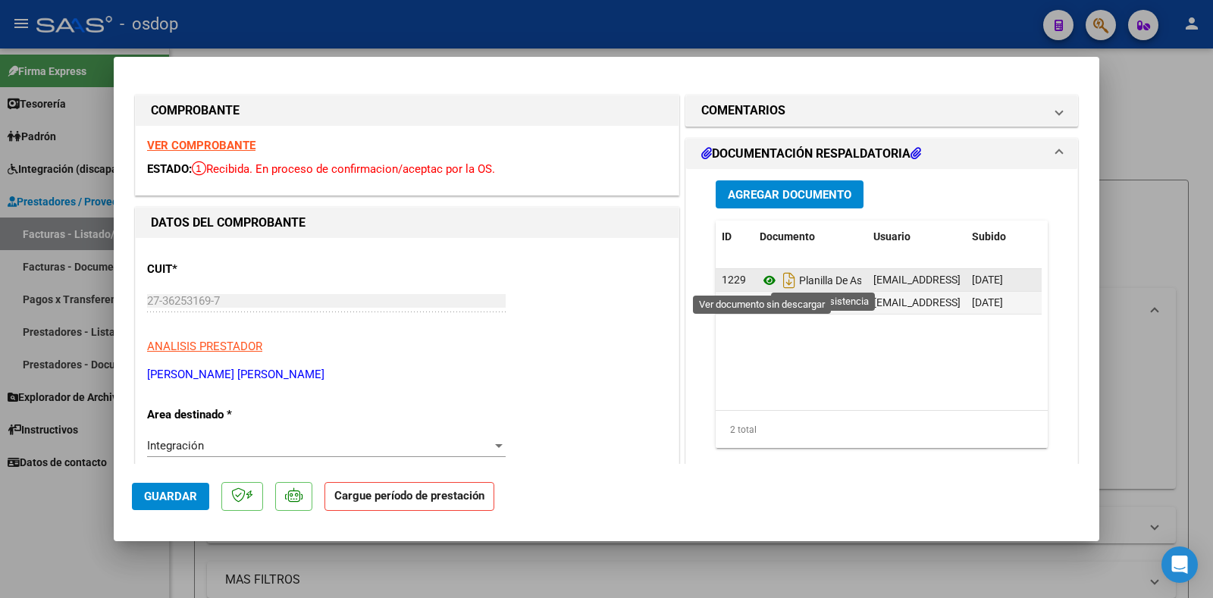
click at [763, 280] on icon at bounding box center [770, 280] width 20 height 18
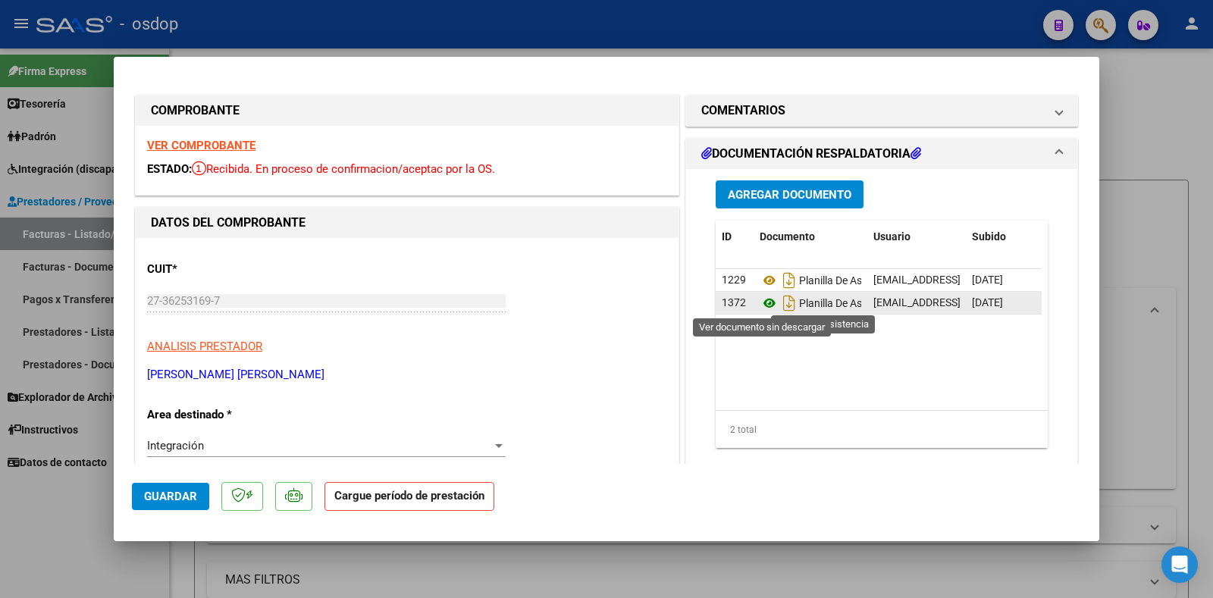
click at [760, 305] on icon at bounding box center [770, 303] width 20 height 18
drag, startPoint x: 227, startPoint y: 300, endPoint x: 145, endPoint y: 295, distance: 82.8
click at [1154, 203] on div at bounding box center [606, 299] width 1213 height 598
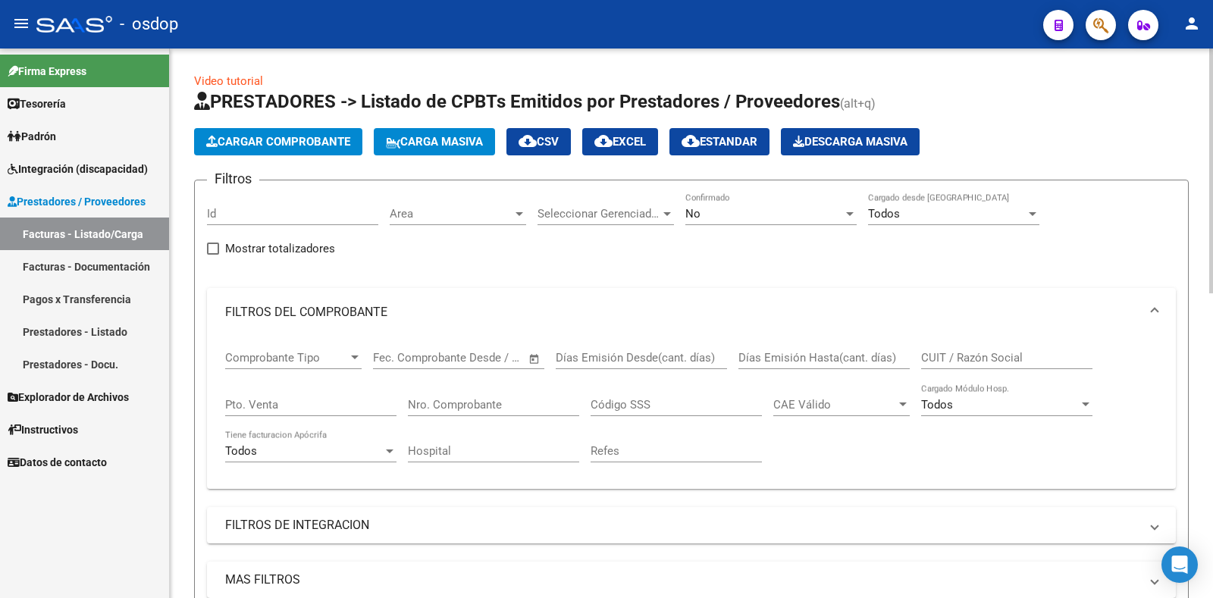
click at [993, 357] on input "CUIT / Razón Social" at bounding box center [1006, 358] width 171 height 14
paste input "27-36253169-7"
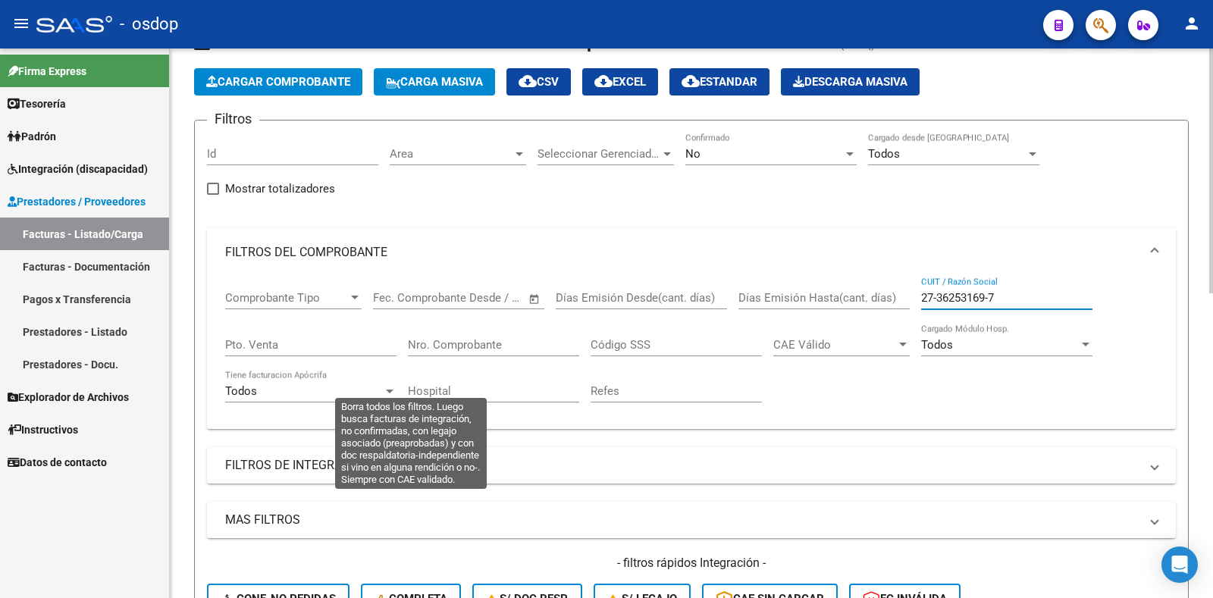
scroll to position [152, 0]
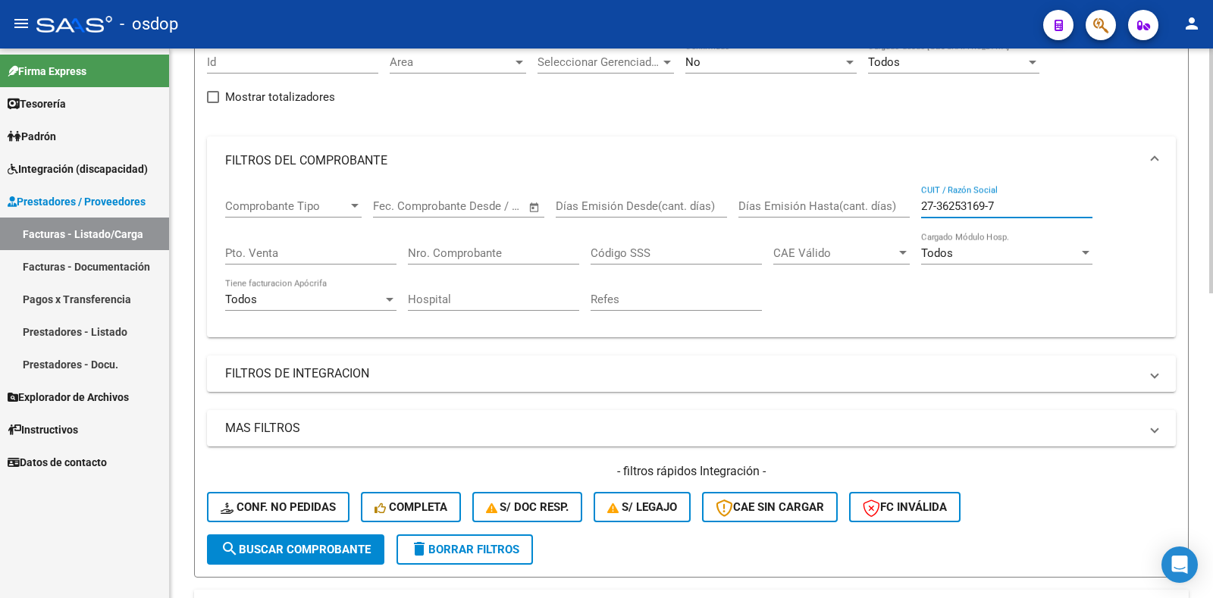
click at [299, 552] on span "search Buscar Comprobante" at bounding box center [296, 550] width 150 height 14
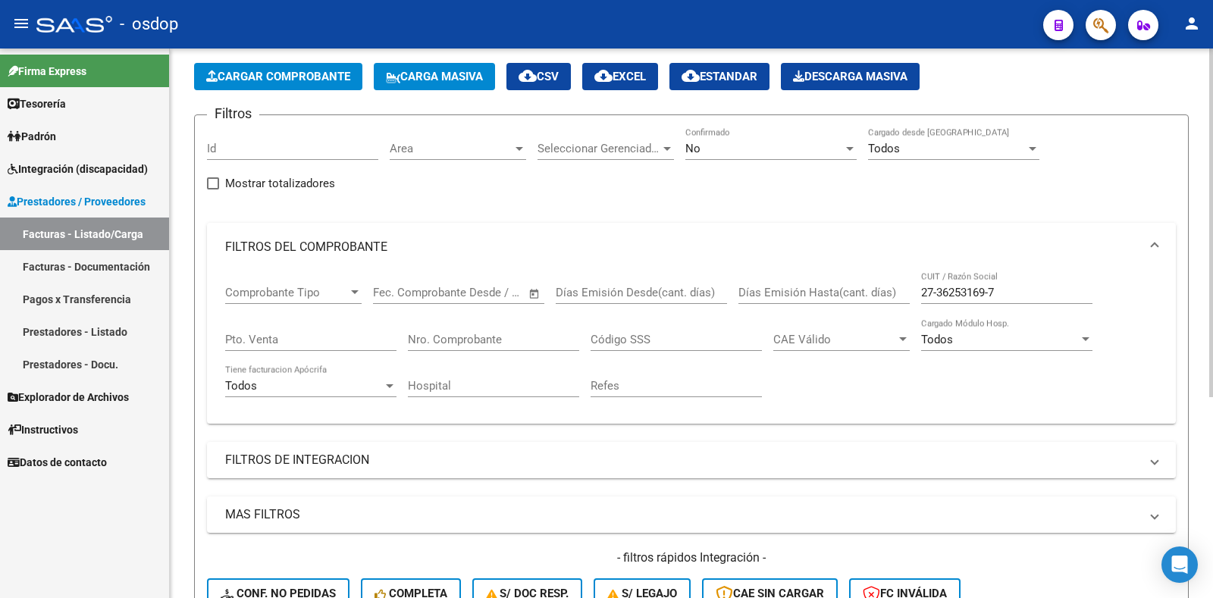
scroll to position [0, 0]
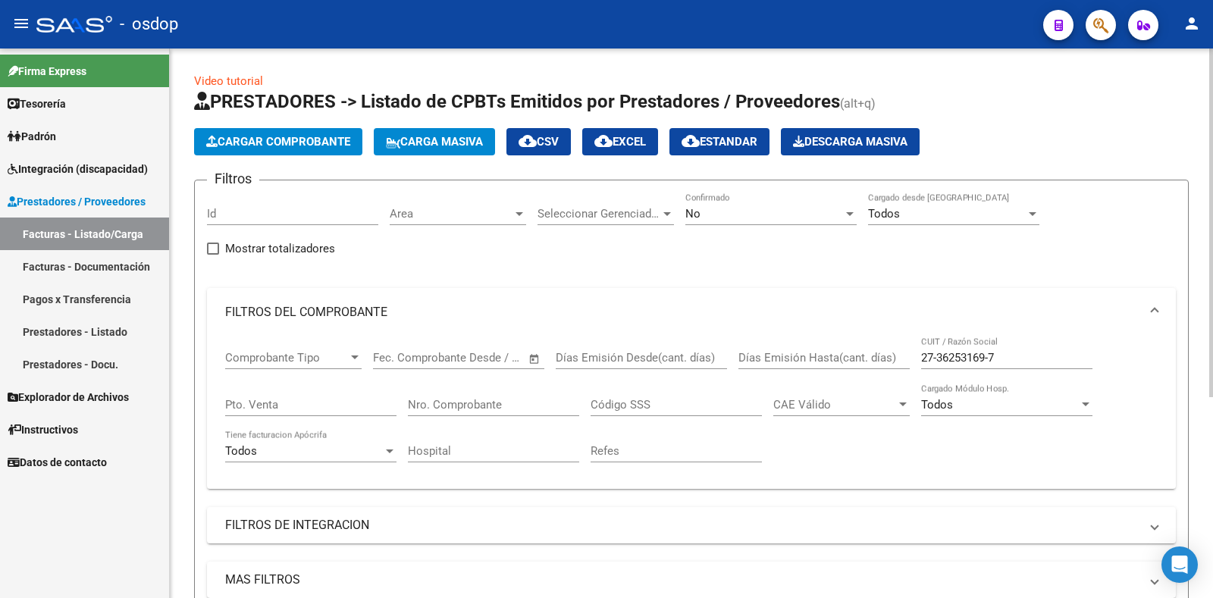
click at [988, 359] on input "27-36253169-7" at bounding box center [1006, 358] width 171 height 14
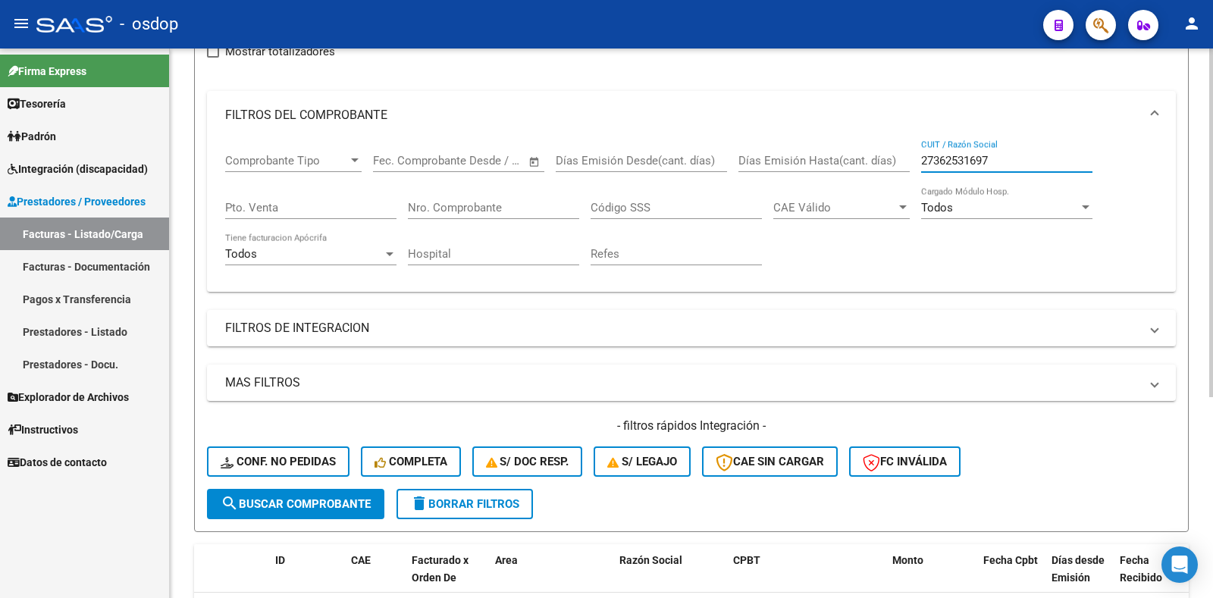
scroll to position [227, 0]
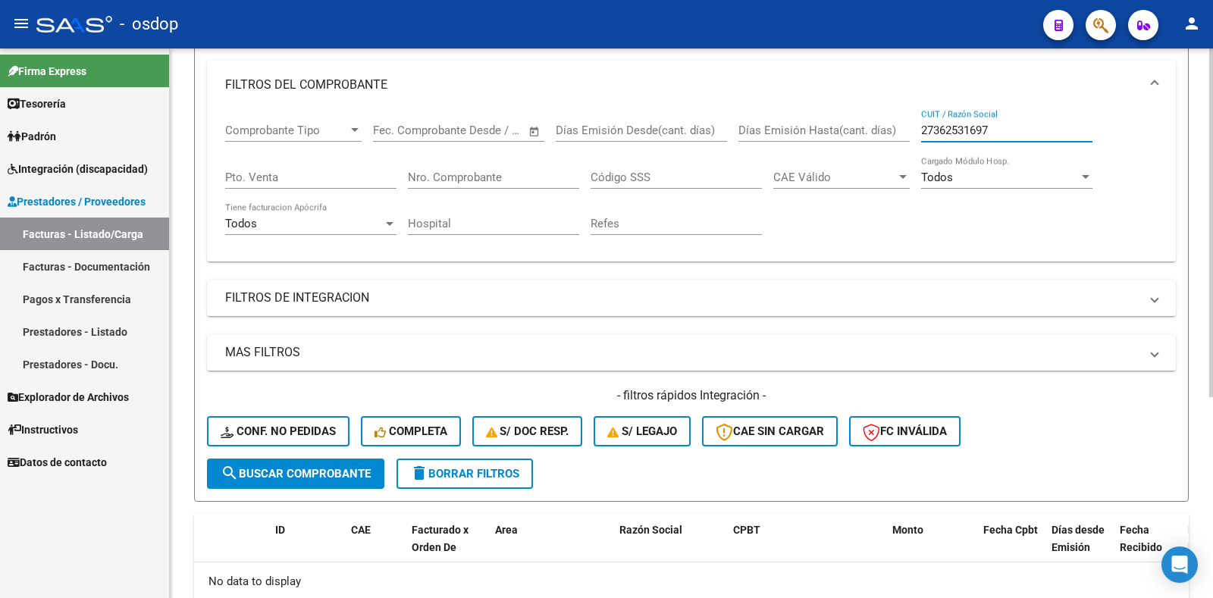
type input "27362531697"
click at [296, 470] on span "search Buscar Comprobante" at bounding box center [296, 474] width 150 height 14
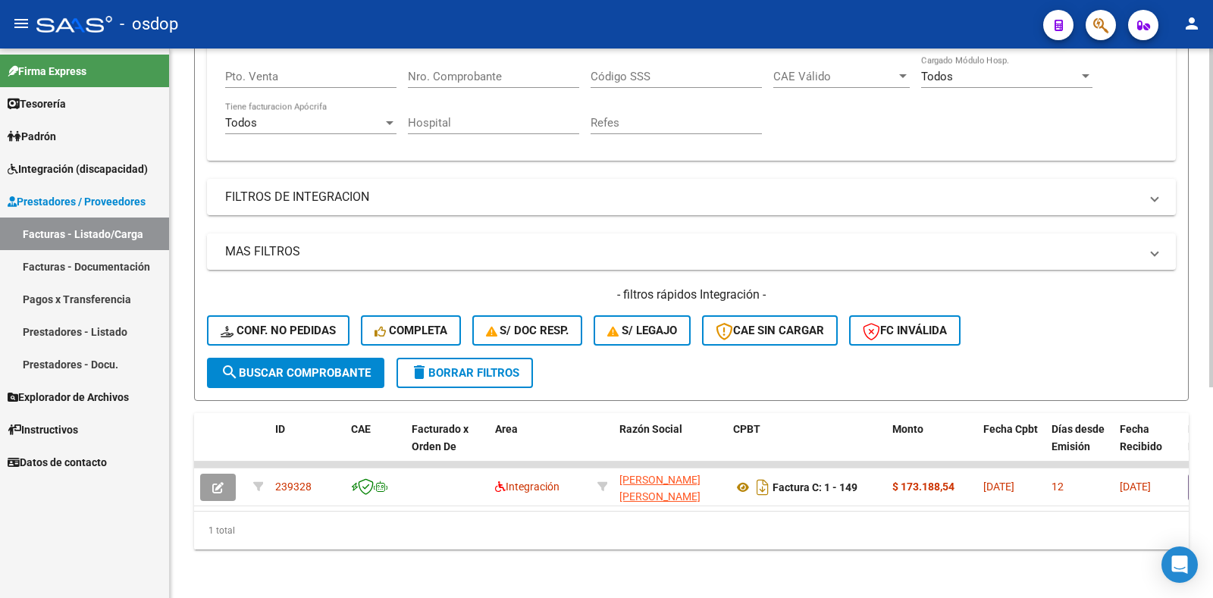
scroll to position [341, 0]
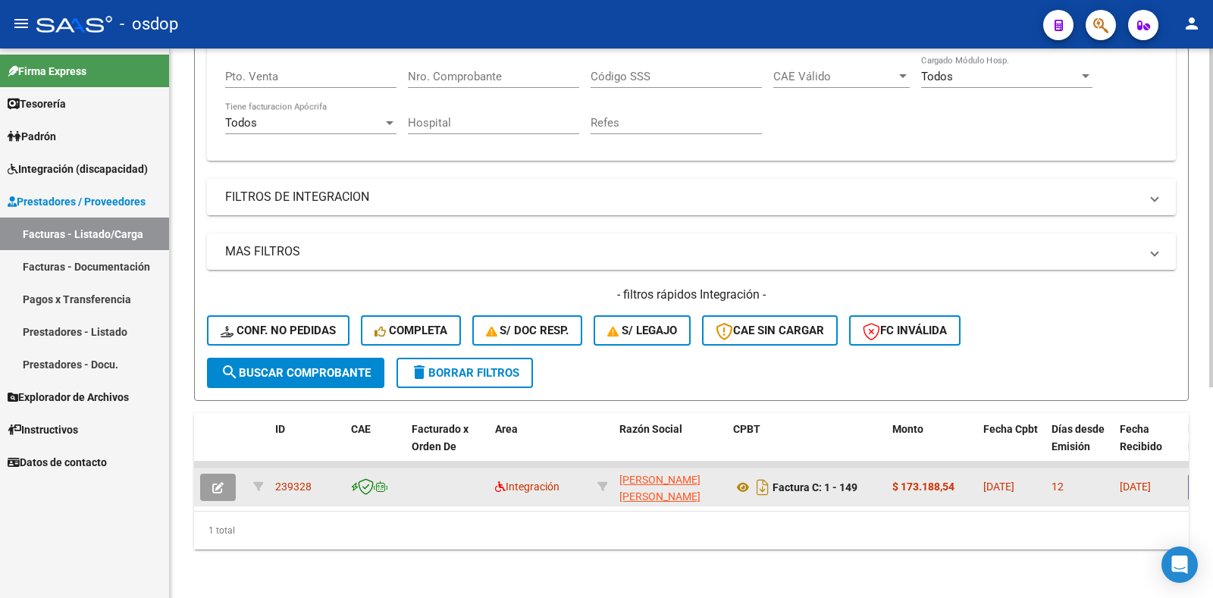
click at [300, 481] on span "239328" at bounding box center [293, 487] width 36 height 12
copy span "239328"
